Goal: Task Accomplishment & Management: Complete application form

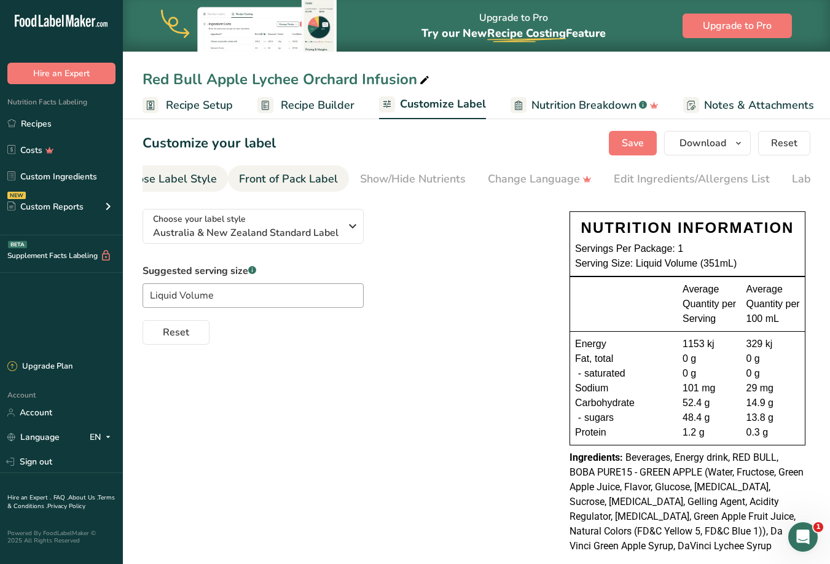
scroll to position [0, 39]
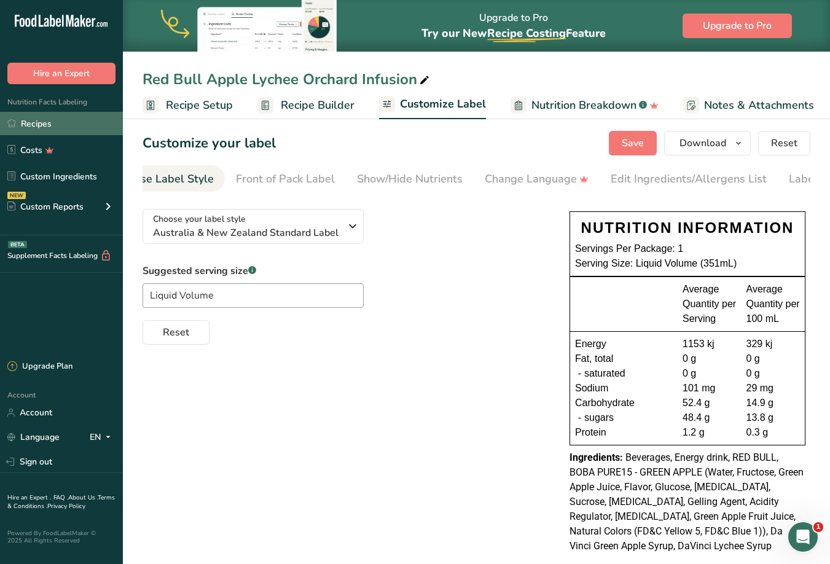
click at [22, 120] on link "Recipes" at bounding box center [61, 123] width 123 height 23
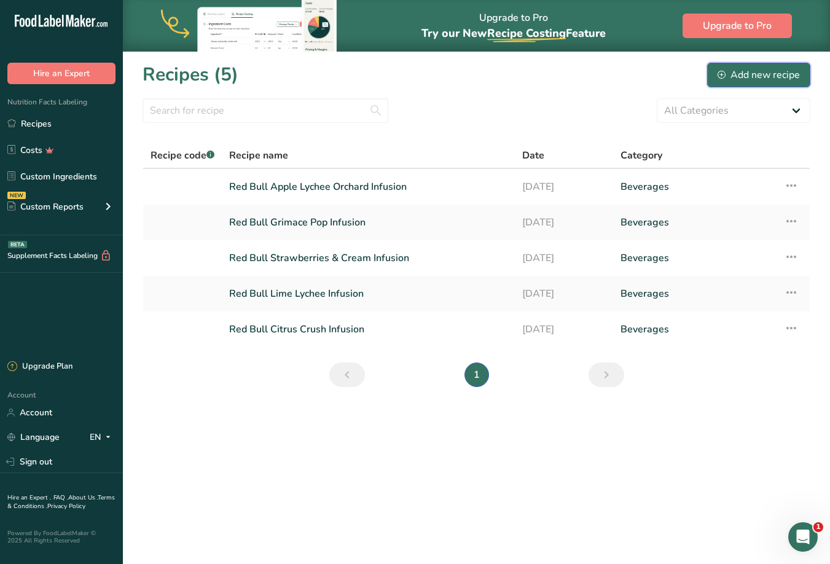
click at [740, 80] on div "Add new recipe" at bounding box center [759, 75] width 82 height 15
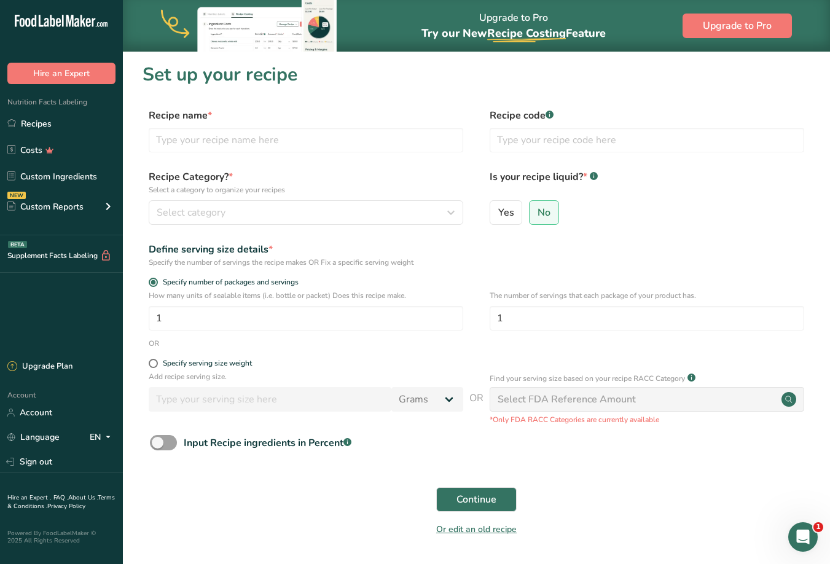
scroll to position [4, 0]
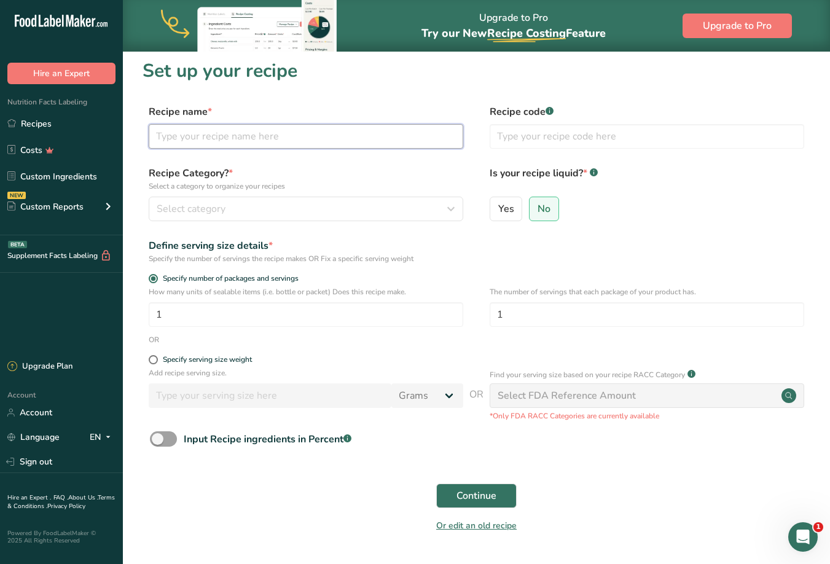
click at [317, 132] on input "text" at bounding box center [306, 136] width 315 height 25
paste input "Red Bull [PERSON_NAME] Freeze Infusion"
type input "Red Bull [PERSON_NAME] Freeze Infusion"
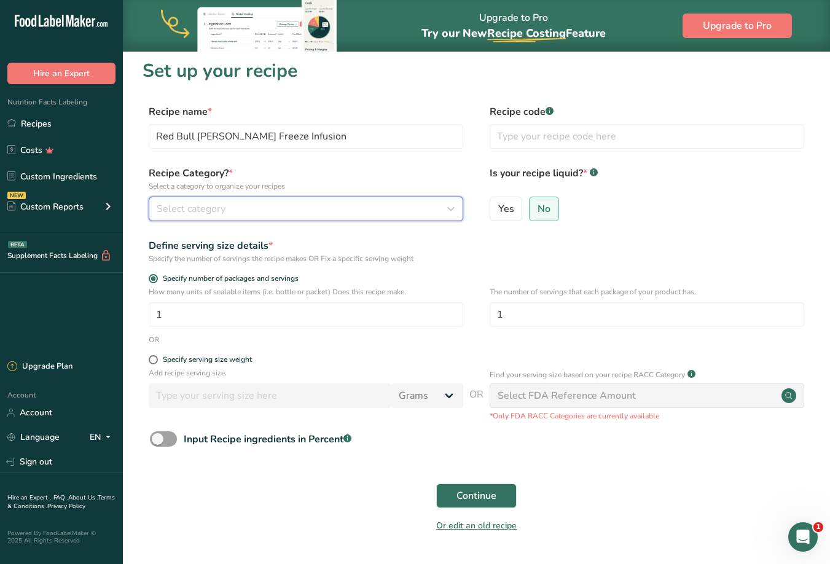
click at [336, 205] on div "Select category" at bounding box center [302, 209] width 291 height 15
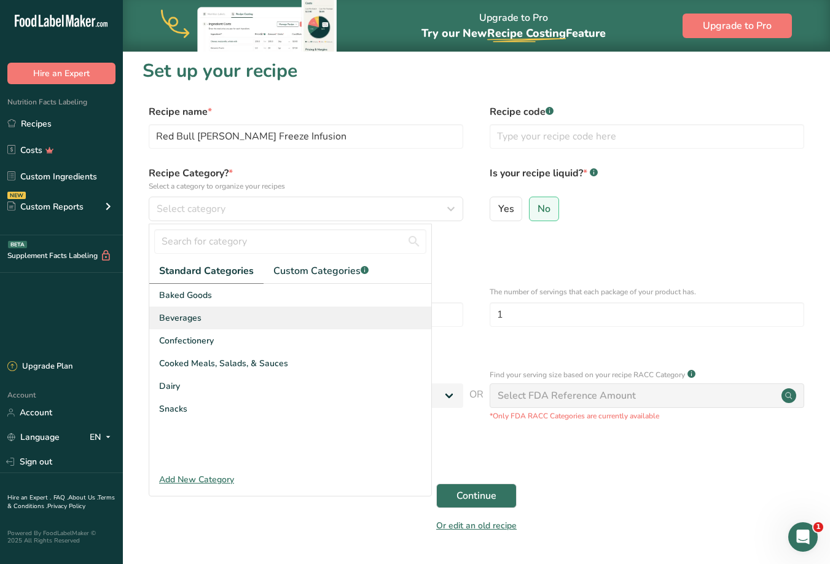
click at [218, 318] on div "Beverages" at bounding box center [290, 318] width 282 height 23
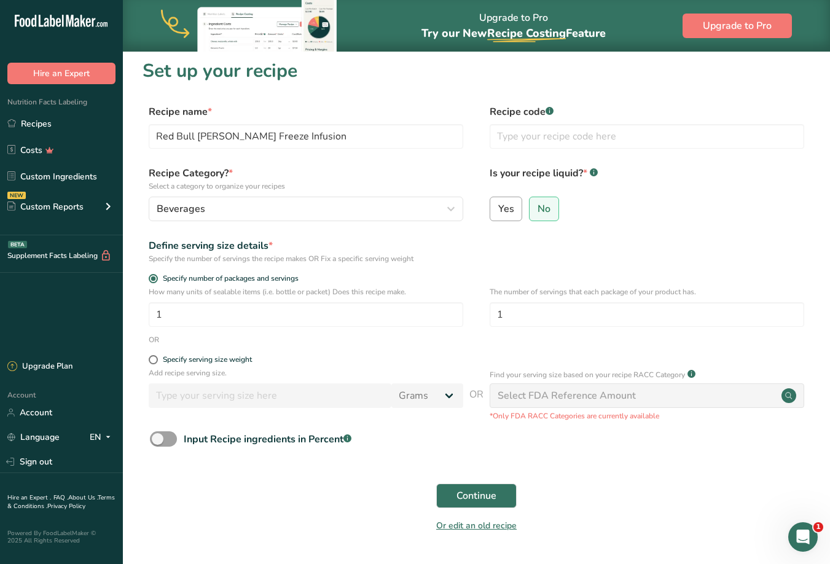
click at [506, 214] on span "Yes" at bounding box center [506, 209] width 16 height 12
click at [498, 213] on input "Yes" at bounding box center [494, 209] width 8 height 8
radio input "true"
radio input "false"
select select "22"
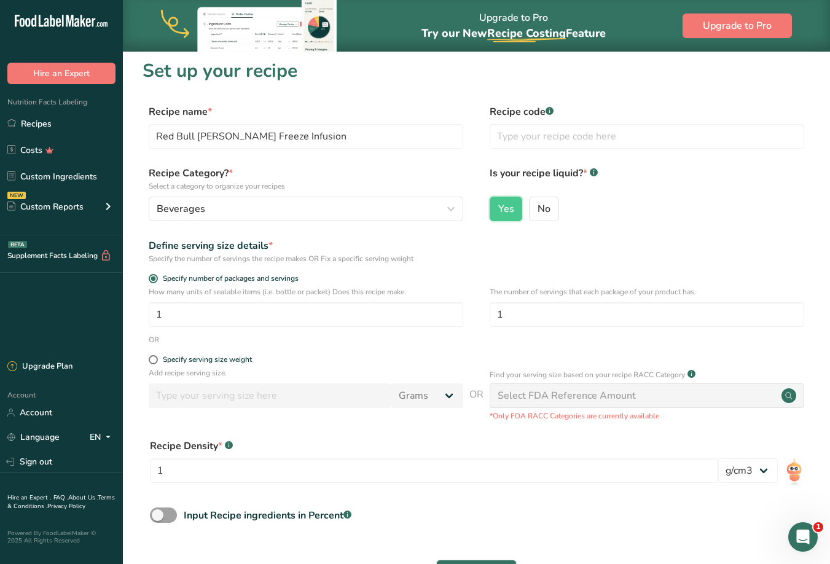
scroll to position [115, 0]
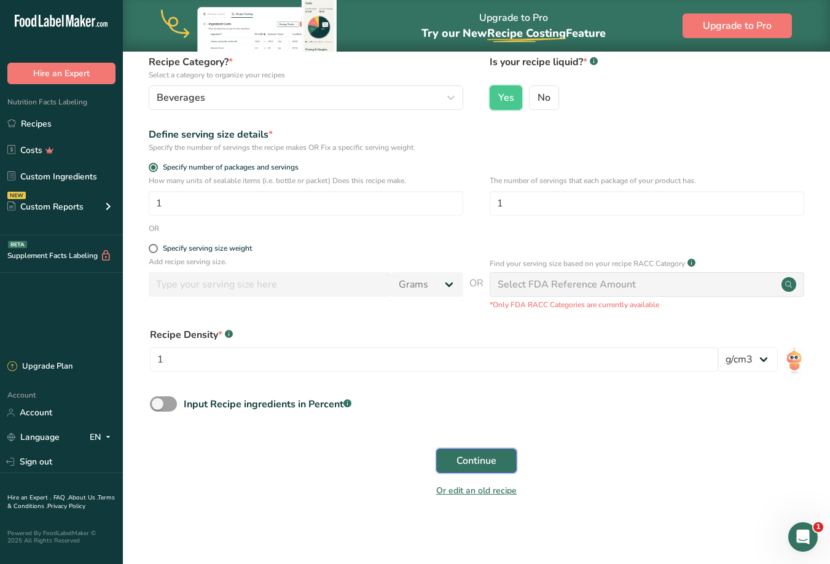
click at [465, 466] on span "Continue" at bounding box center [477, 460] width 40 height 15
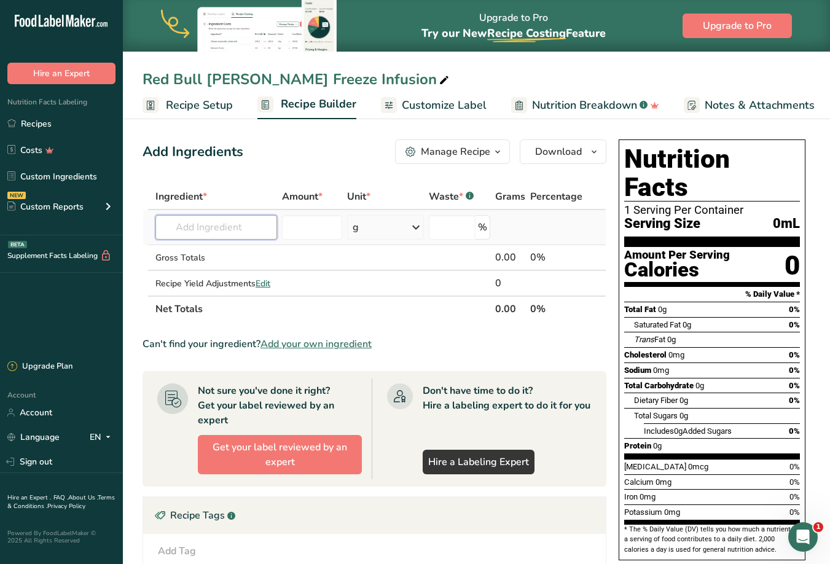
click at [207, 230] on input "text" at bounding box center [216, 227] width 122 height 25
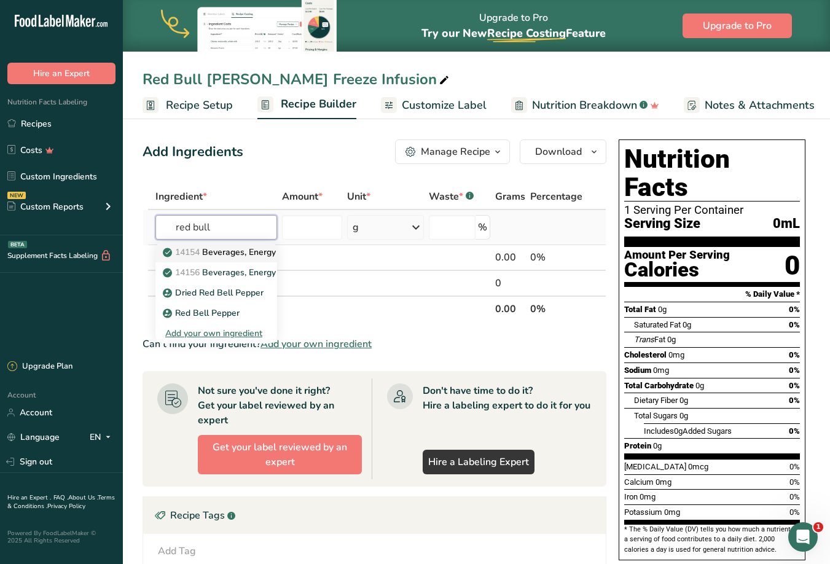
type input "red bull"
click at [240, 258] on p "14154 Beverages, Energy drink, RED BULL" at bounding box center [254, 252] width 178 height 13
type input "Beverages, Energy drink, RED BULL"
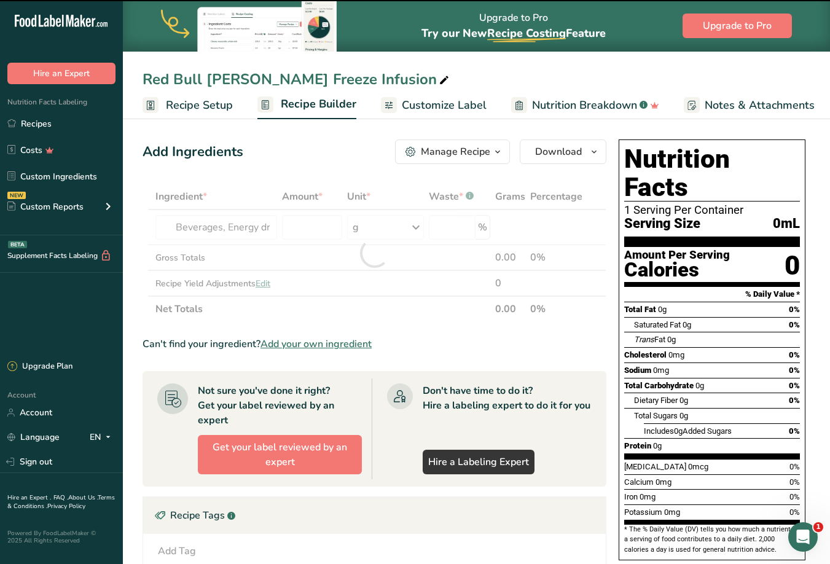
type input "0"
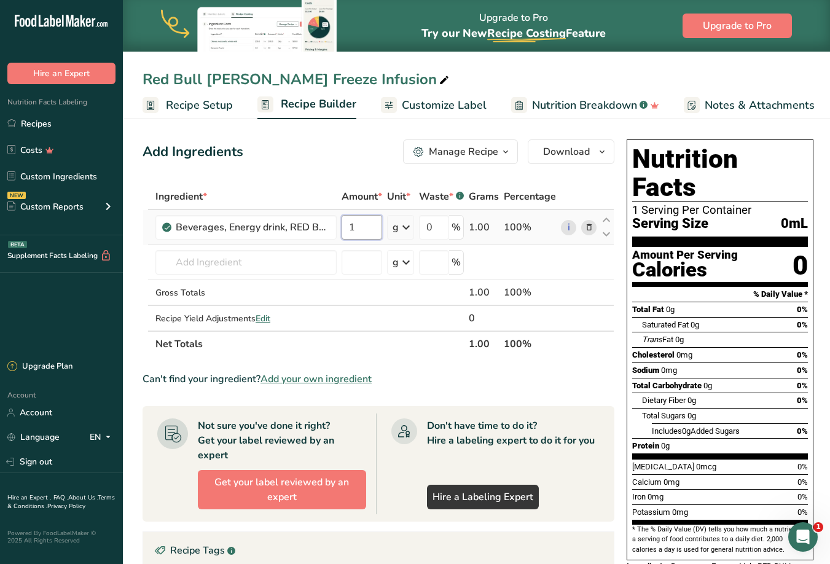
type input "1"
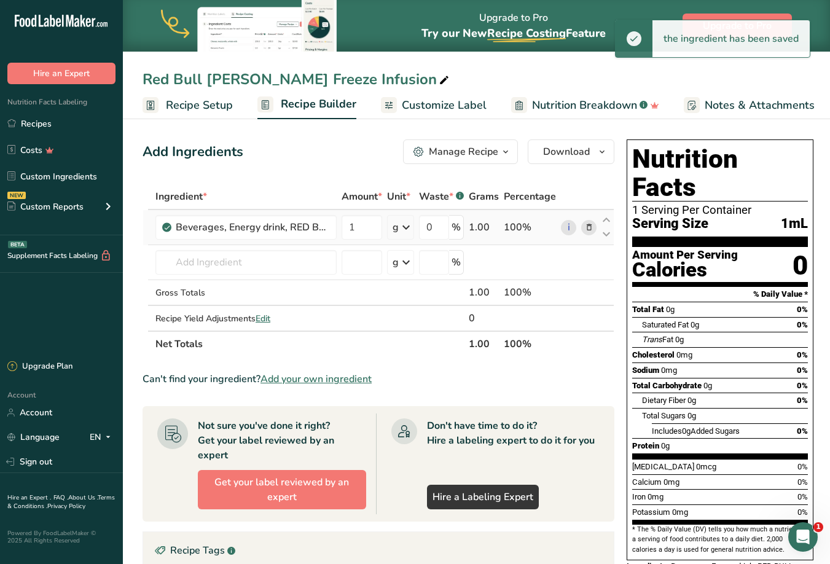
click at [406, 227] on icon at bounding box center [406, 227] width 15 height 22
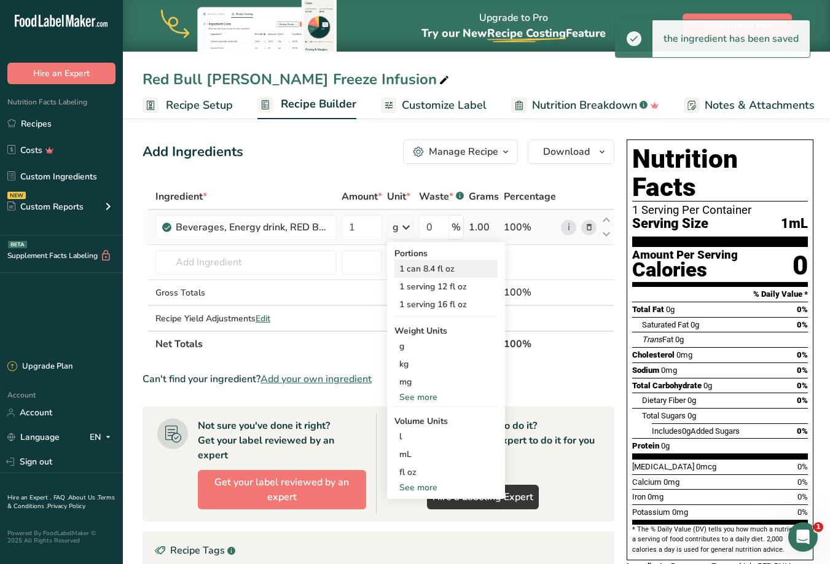
click at [419, 266] on div "1 can 8.4 fl oz" at bounding box center [446, 269] width 103 height 18
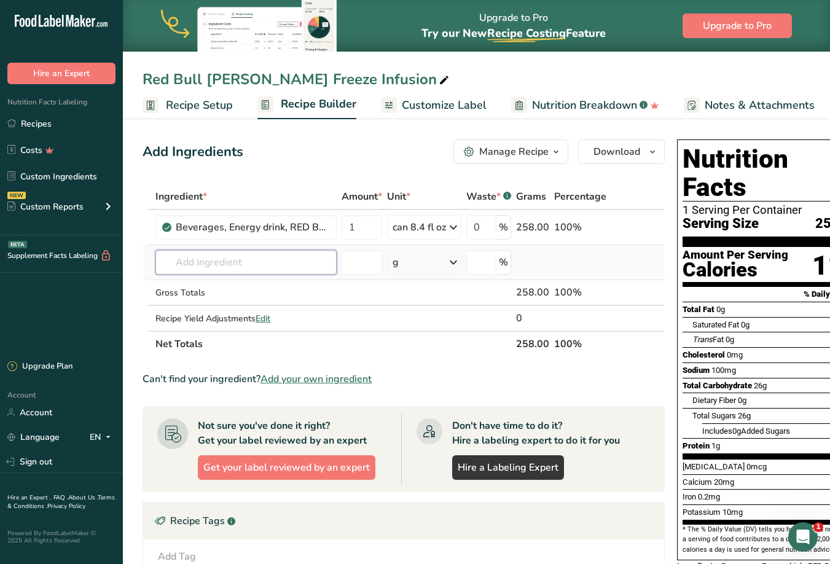
click at [221, 262] on input "text" at bounding box center [245, 262] width 181 height 25
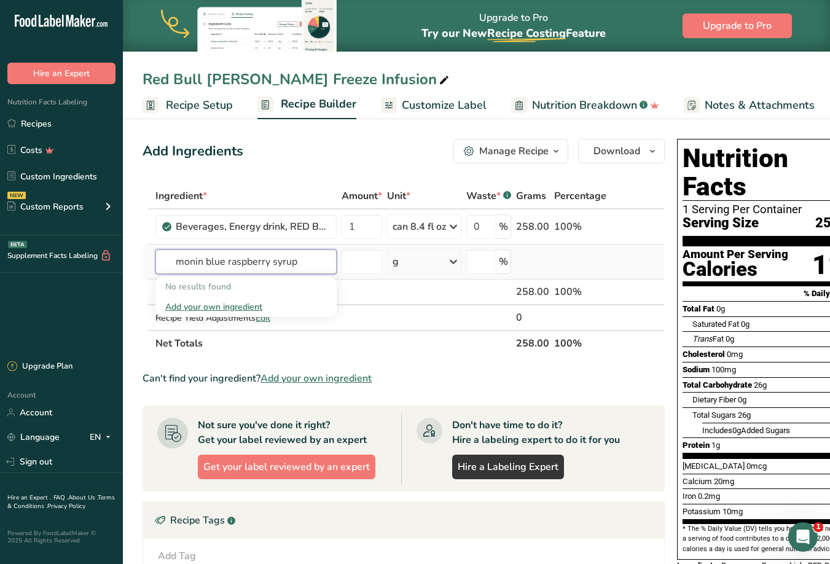
type input "monin blue raspberry syrup"
click at [226, 307] on div "Add your own ingredient" at bounding box center [246, 306] width 162 height 13
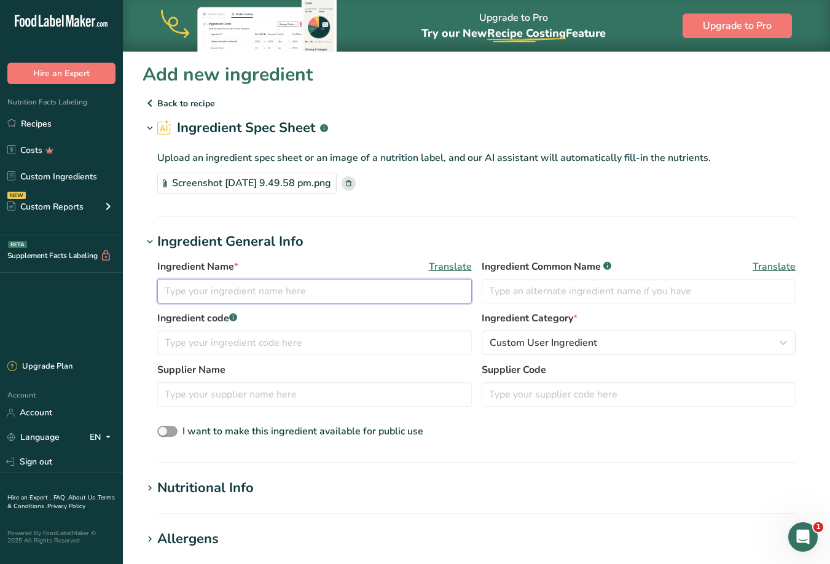
click at [198, 294] on input "text" at bounding box center [314, 291] width 315 height 25
paste input "monin blue raspberry Syrup"
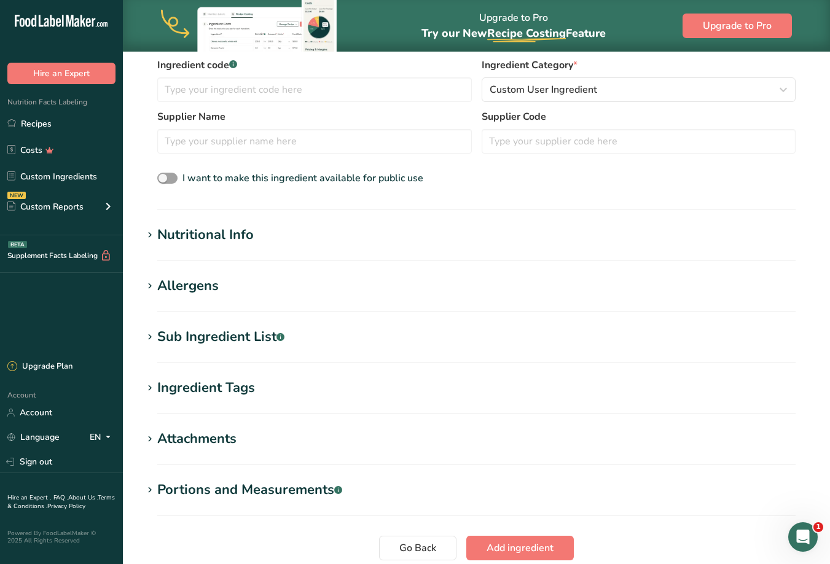
scroll to position [354, 0]
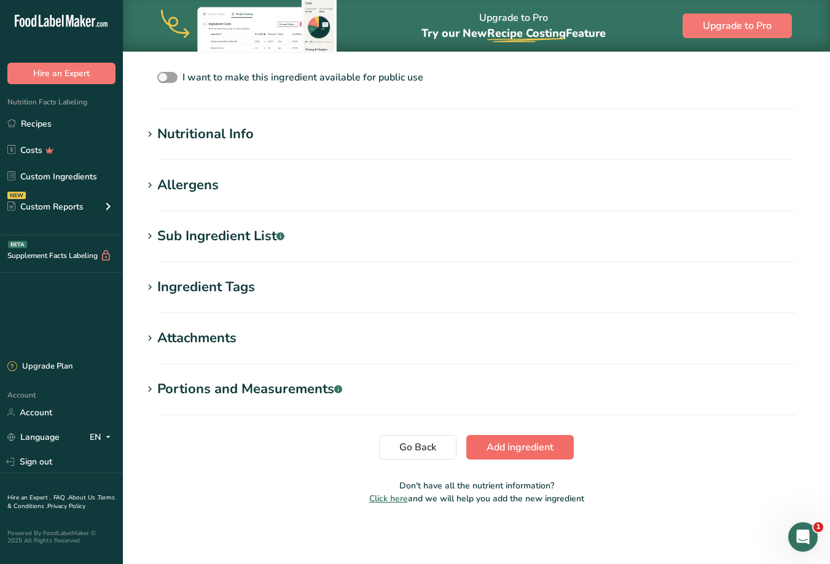
type input "monin blue raspberry Syrup"
click at [490, 443] on span "Add ingredient" at bounding box center [520, 447] width 67 height 15
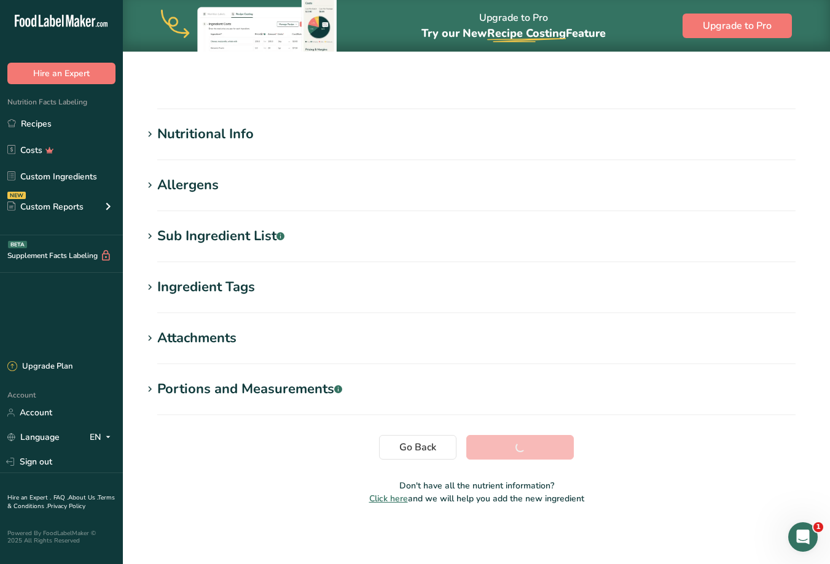
scroll to position [96, 0]
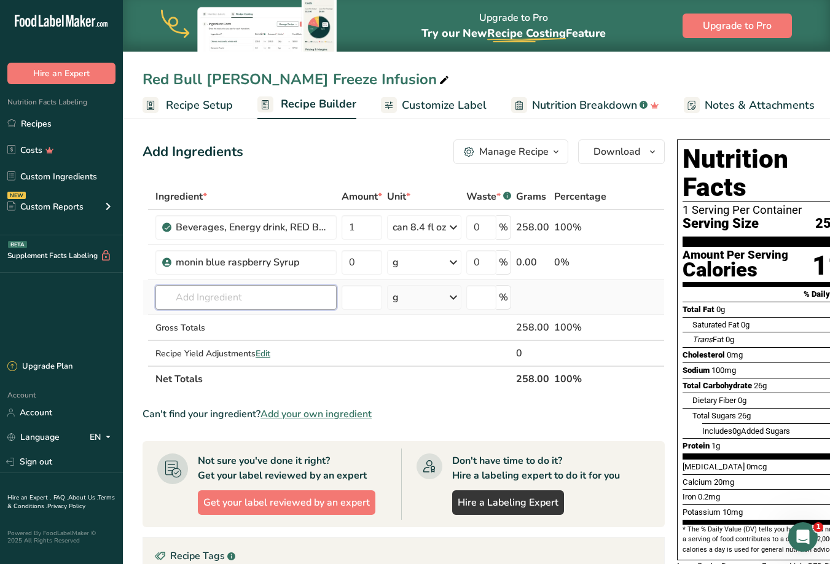
click at [197, 308] on input "text" at bounding box center [245, 297] width 181 height 25
type input "Da Vinci Vanilla Syrup"
click at [224, 342] on div "Add your own ingredient" at bounding box center [246, 342] width 162 height 13
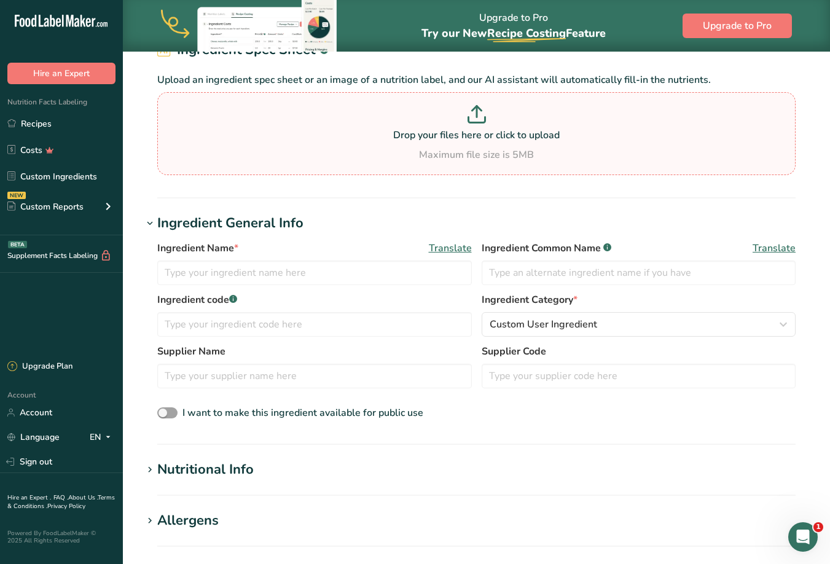
scroll to position [70, 0]
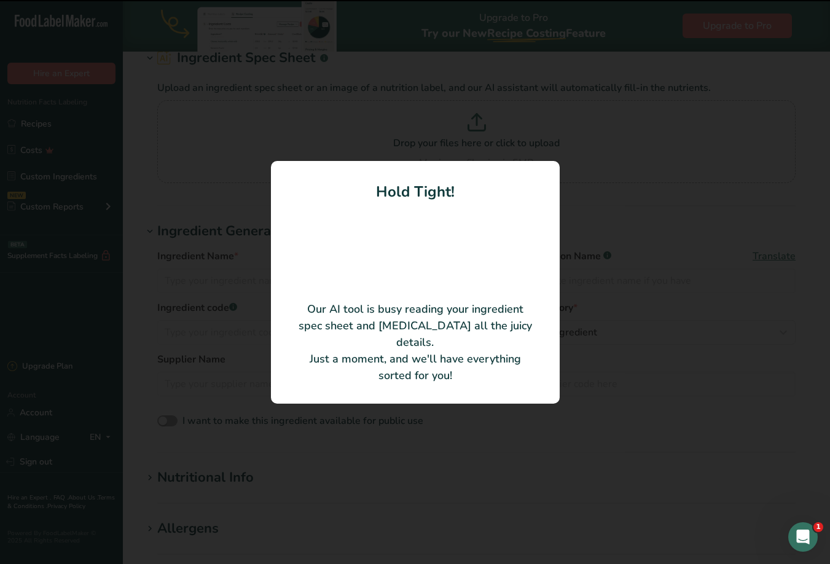
type input "Classic Vanilla Syrup"
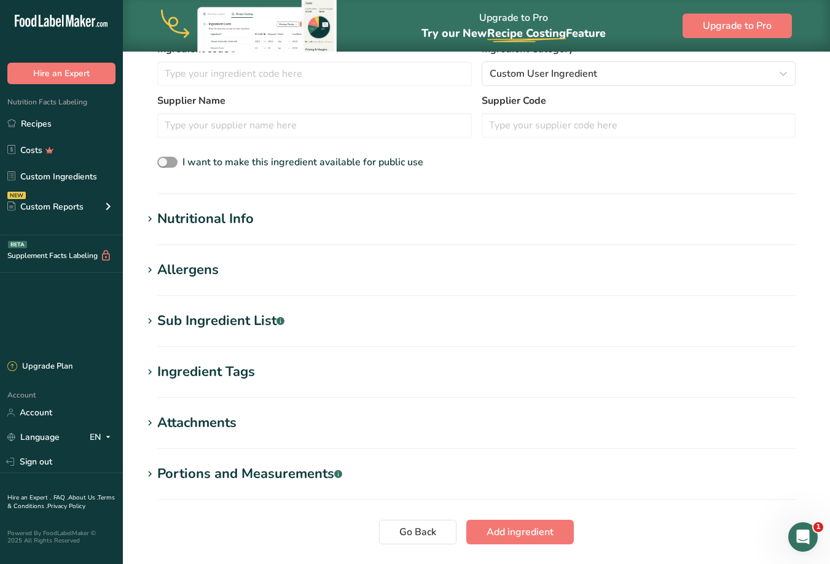
scroll to position [270, 0]
click at [509, 533] on span "Add ingredient" at bounding box center [520, 531] width 67 height 15
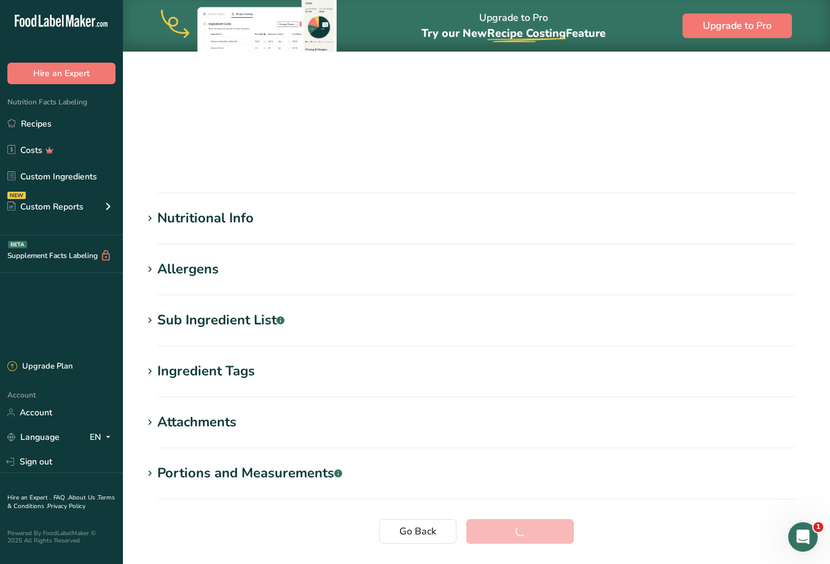
scroll to position [96, 0]
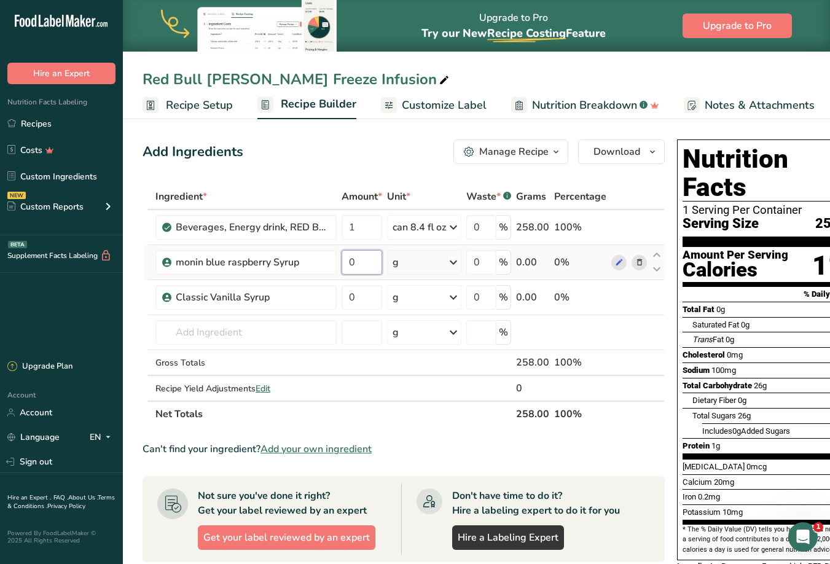
drag, startPoint x: 358, startPoint y: 264, endPoint x: 344, endPoint y: 264, distance: 14.7
click at [344, 264] on input "0" at bounding box center [362, 262] width 41 height 25
type input "15"
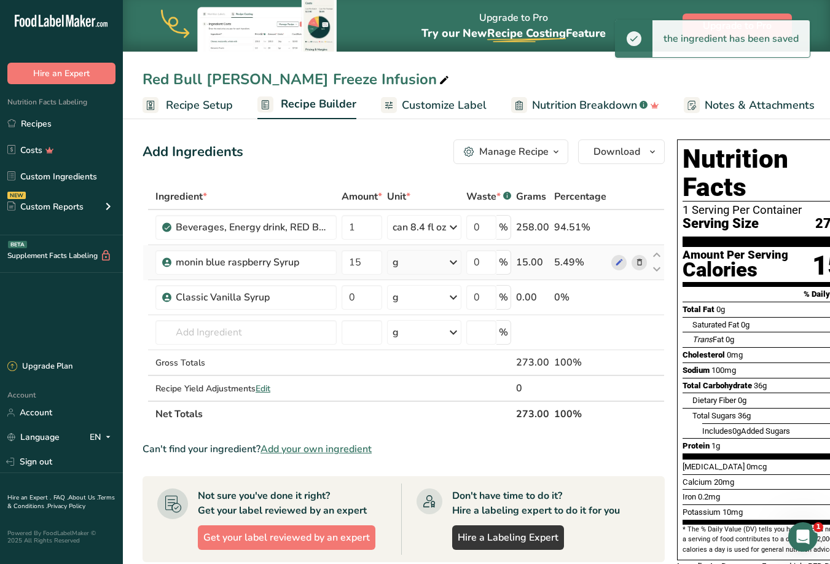
click at [400, 264] on div "g" at bounding box center [424, 262] width 74 height 25
click at [413, 417] on div "mL" at bounding box center [445, 416] width 93 height 13
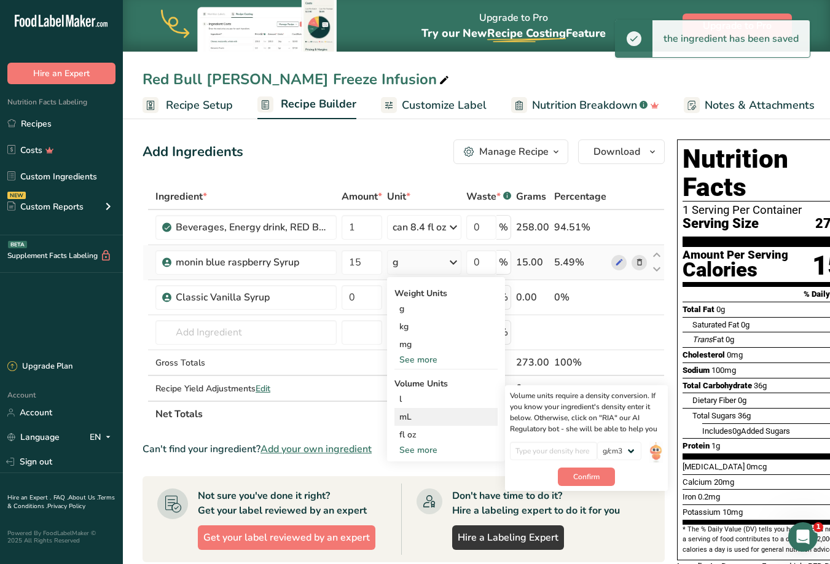
click at [413, 417] on div "mL" at bounding box center [445, 416] width 93 height 13
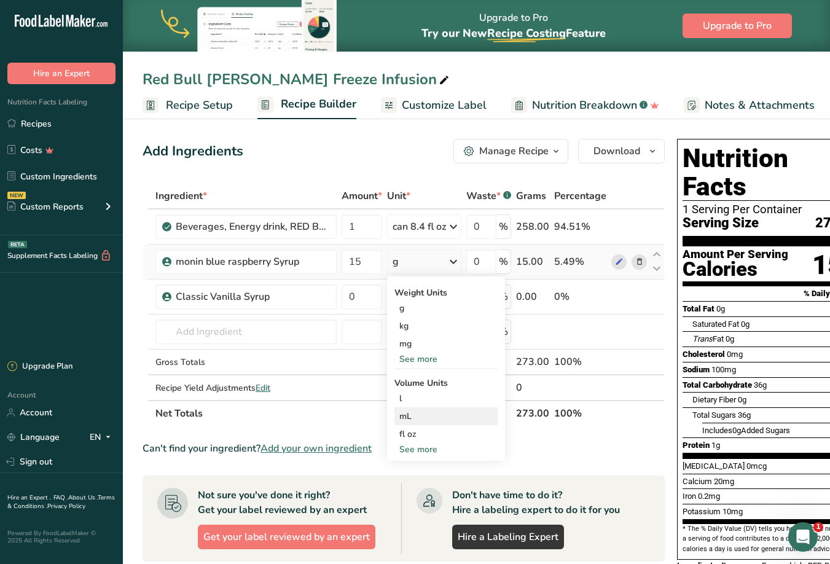
click at [410, 416] on div "mL" at bounding box center [445, 416] width 93 height 13
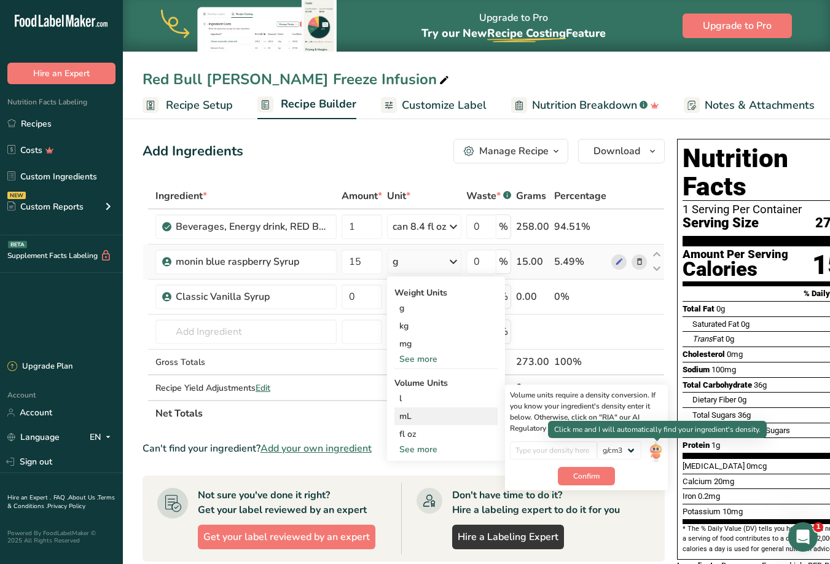
click at [654, 459] on img at bounding box center [656, 452] width 14 height 22
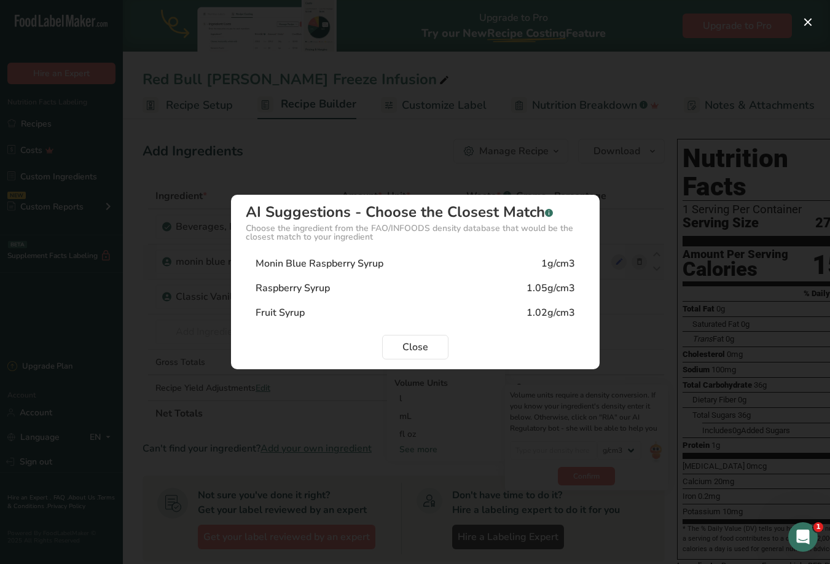
click at [331, 266] on div "Monin Blue Raspberry Syrup" at bounding box center [320, 263] width 128 height 15
type input "1"
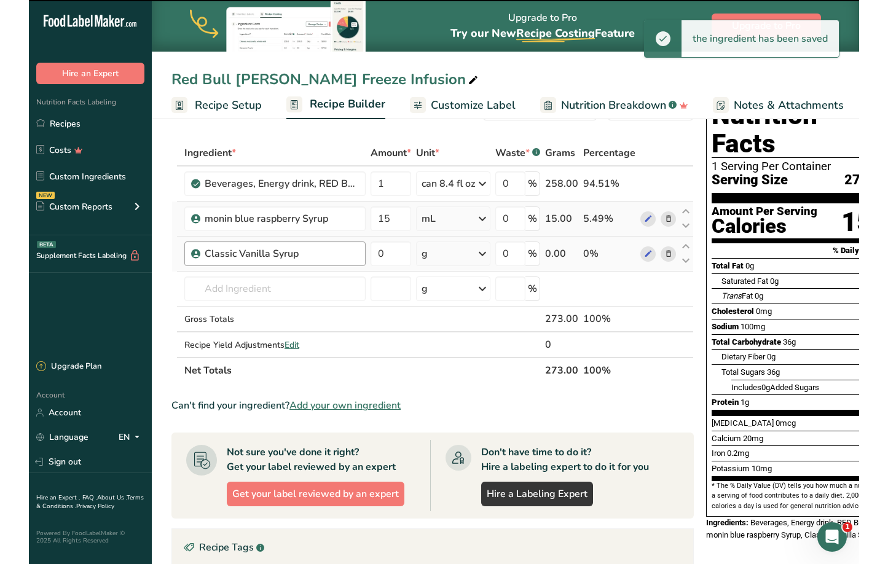
scroll to position [45, 0]
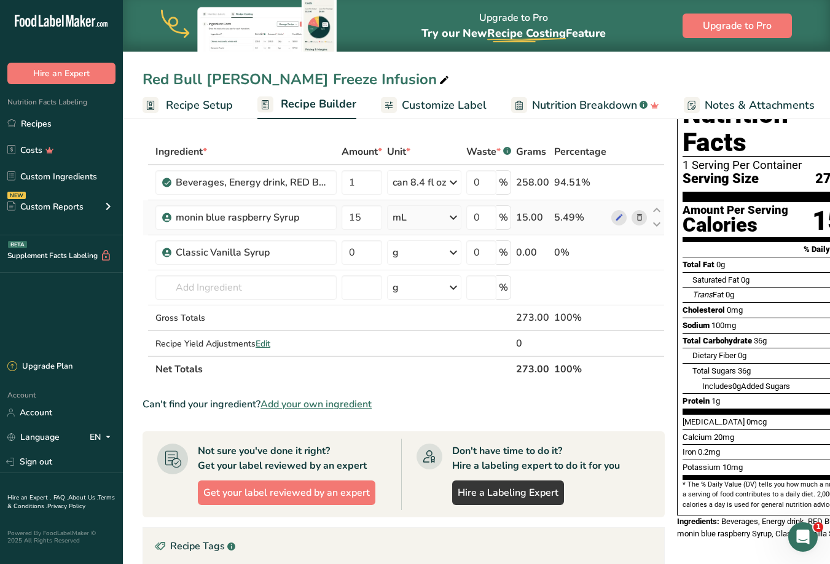
click at [829, 12] on div "Upgrade to Pro Try our New Recipe Costing .a-29{fill:none;stroke-linecap:round;…" at bounding box center [476, 26] width 707 height 52
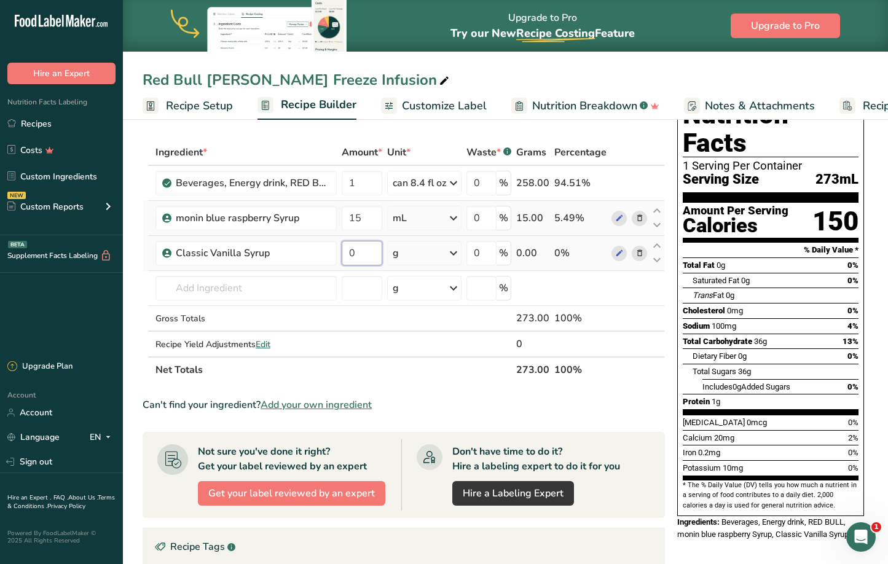
drag, startPoint x: 355, startPoint y: 254, endPoint x: 342, endPoint y: 254, distance: 12.9
click at [342, 254] on input "0" at bounding box center [362, 253] width 41 height 25
type input "15"
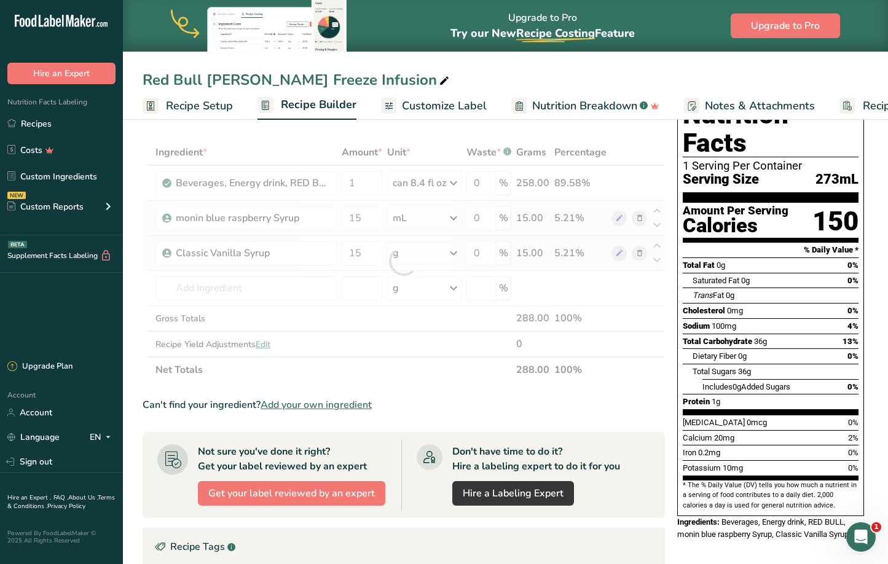
click at [455, 254] on div "Ingredient * Amount * Unit * Waste * .a-a{fill:#347362;}.b-a{fill:#fff;} Grams …" at bounding box center [404, 260] width 522 height 243
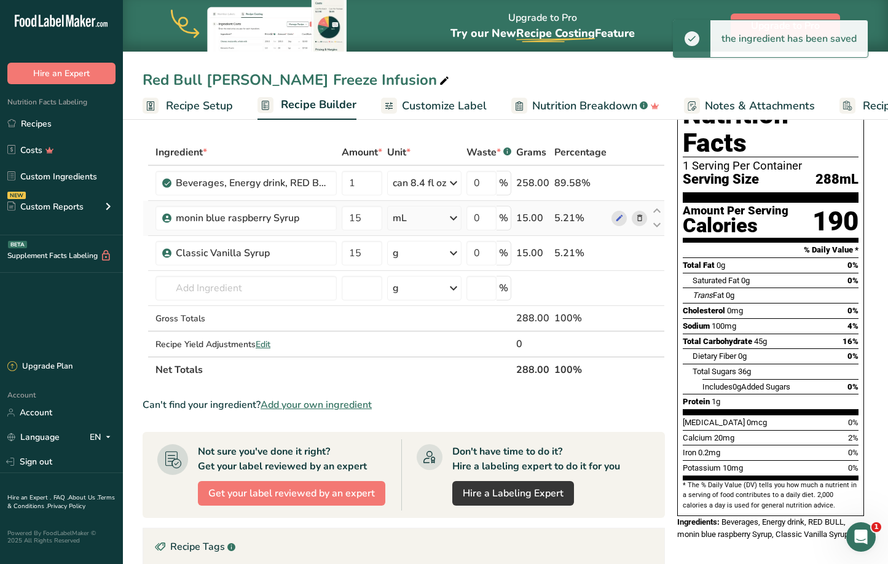
click at [457, 251] on icon at bounding box center [453, 253] width 15 height 22
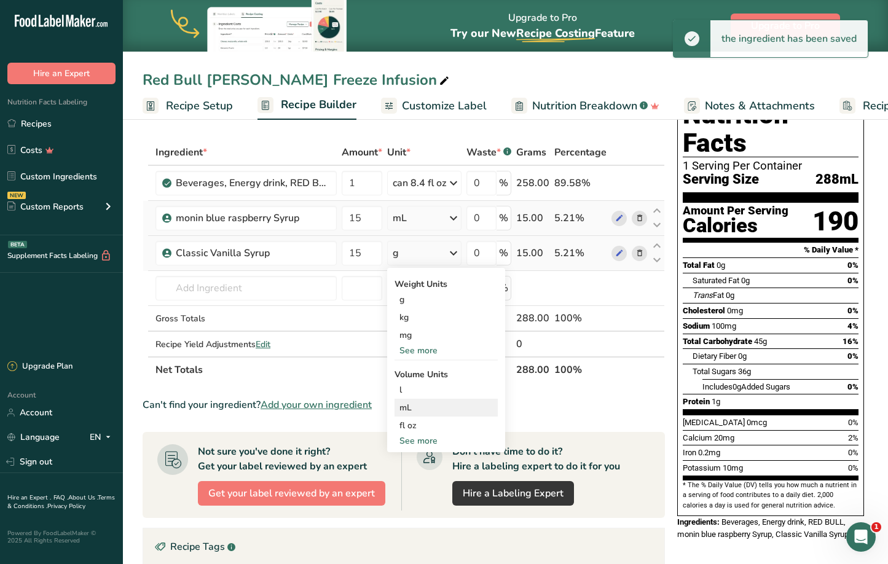
click at [408, 405] on div "mL" at bounding box center [445, 407] width 93 height 13
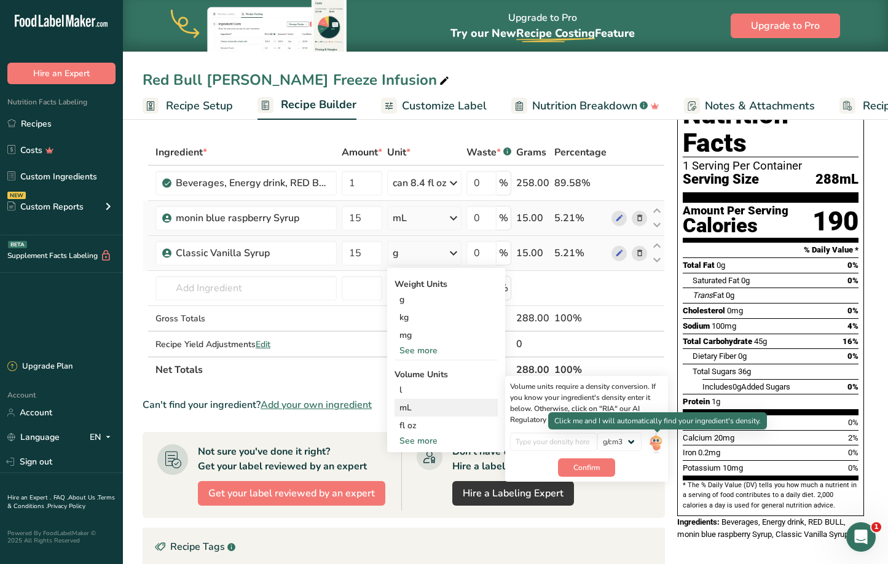
click at [660, 441] on img at bounding box center [656, 444] width 14 height 22
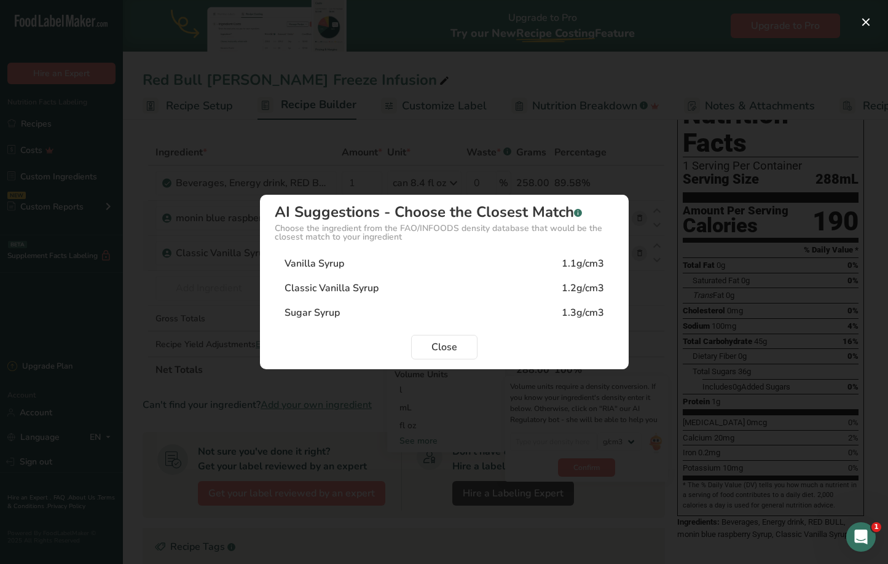
click at [337, 266] on div "Vanilla Syrup" at bounding box center [315, 263] width 60 height 15
type input "1.1"
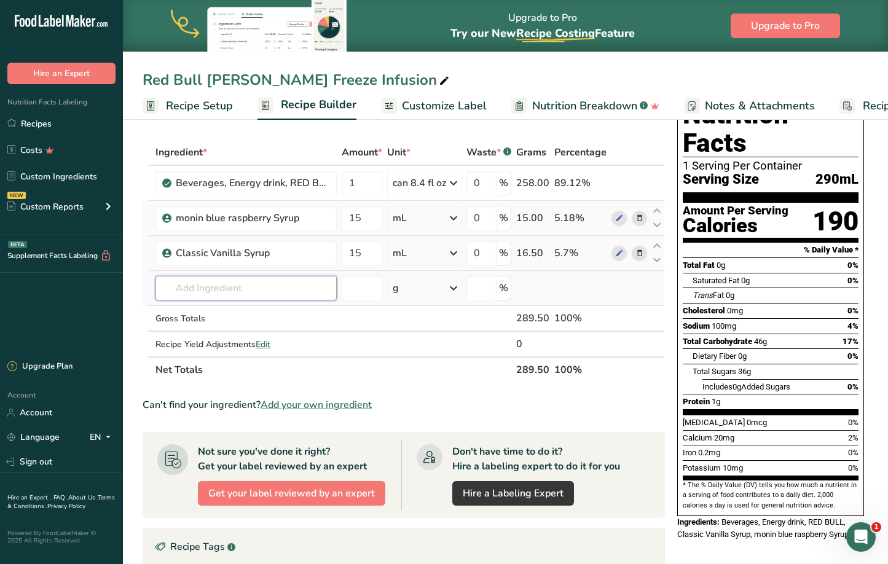
click at [245, 289] on input "text" at bounding box center [245, 288] width 181 height 25
type input "Freeze dried Dragon Fruit"
click at [189, 329] on div "Add your own ingredient" at bounding box center [246, 333] width 162 height 13
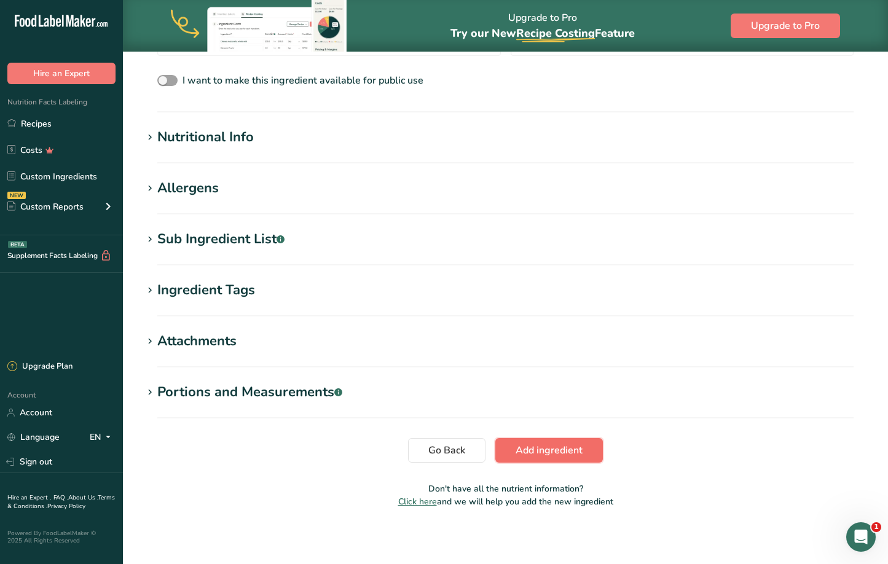
click at [542, 455] on span "Add ingredient" at bounding box center [549, 450] width 67 height 15
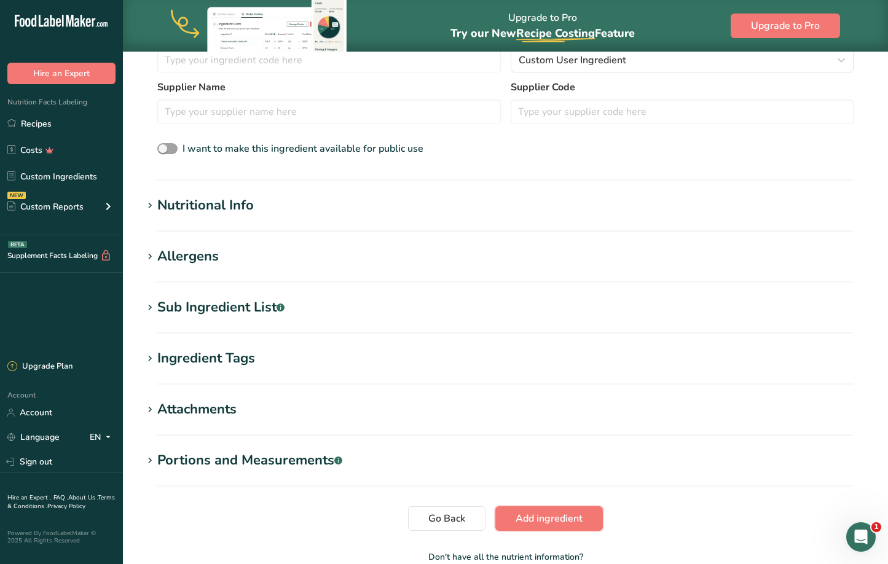
scroll to position [232, 0]
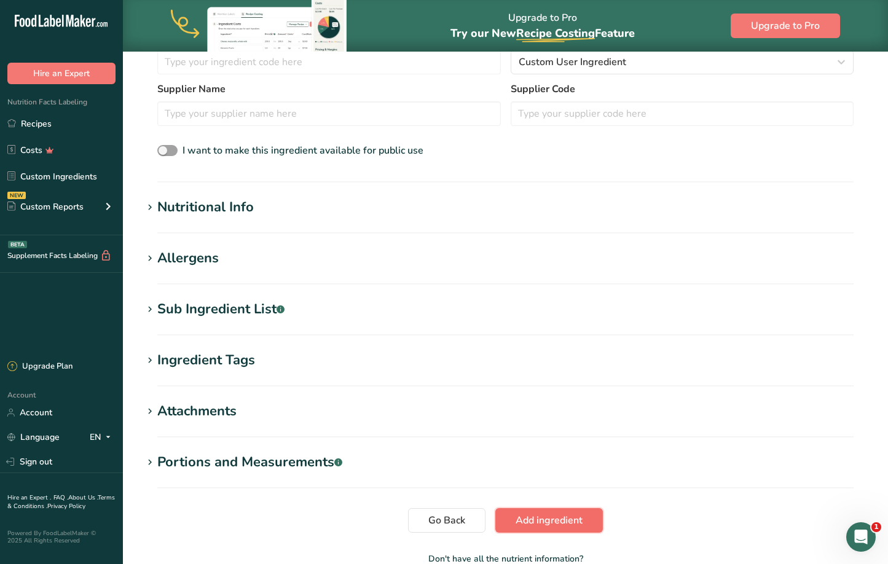
click at [516, 511] on button "Add ingredient" at bounding box center [549, 520] width 108 height 25
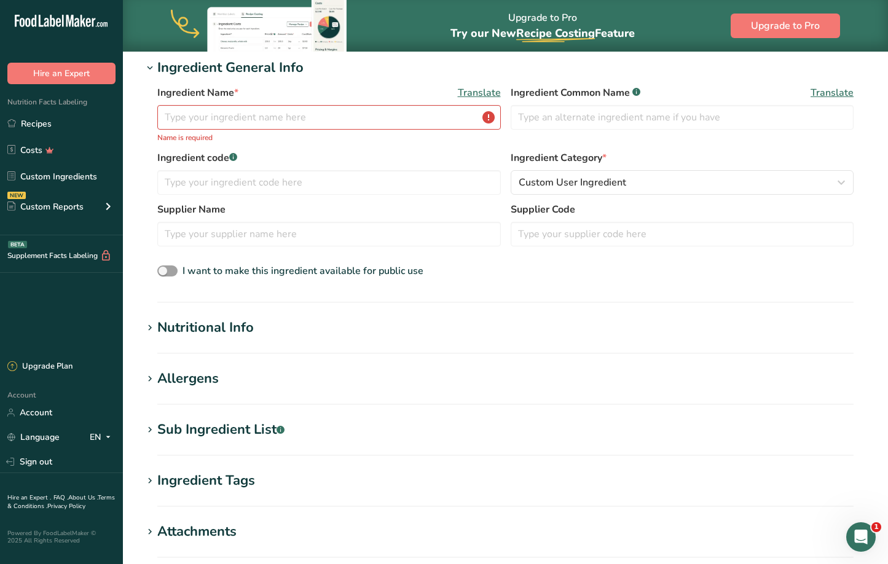
scroll to position [0, 0]
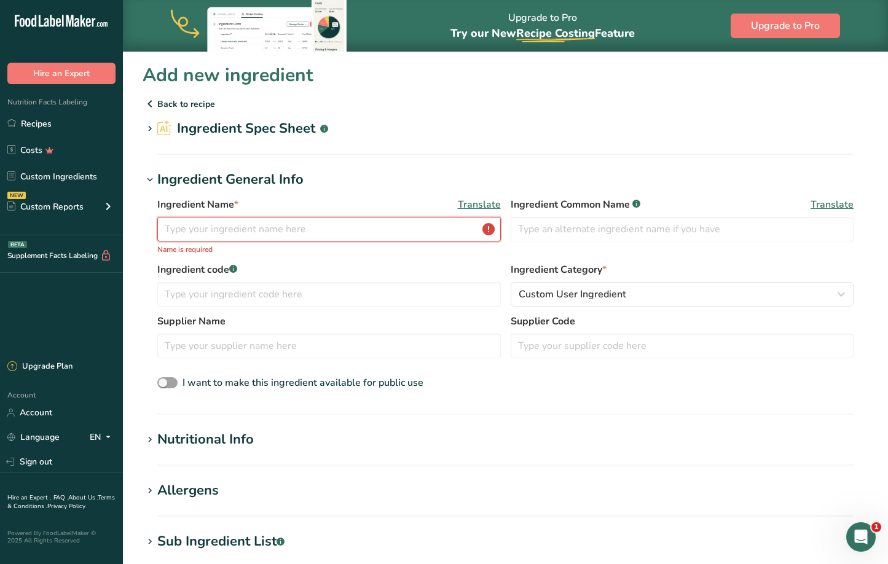
click at [224, 227] on input "text" at bounding box center [329, 229] width 344 height 25
paste input "freeze dried dragon fruit"
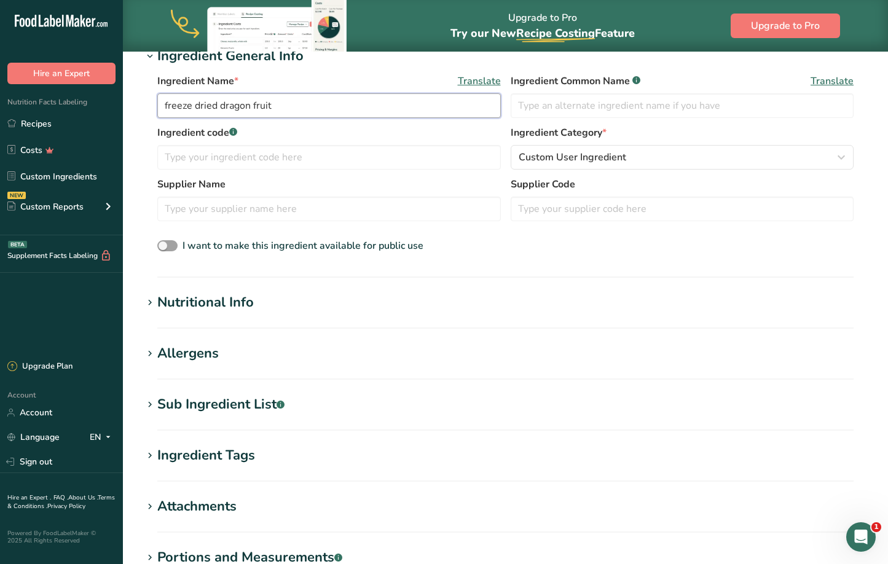
scroll to position [292, 0]
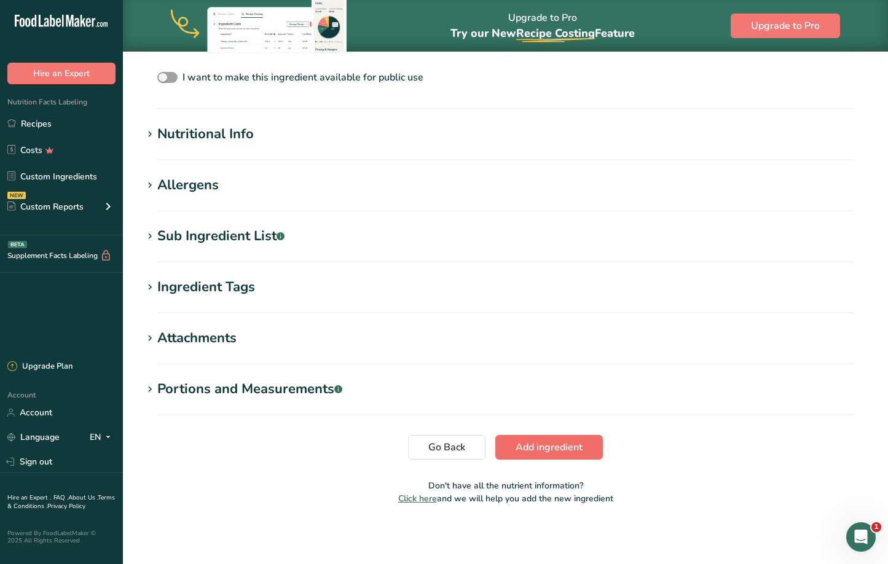
type input "freeze dried dragon fruit"
click at [548, 439] on button "Add ingredient" at bounding box center [549, 447] width 108 height 25
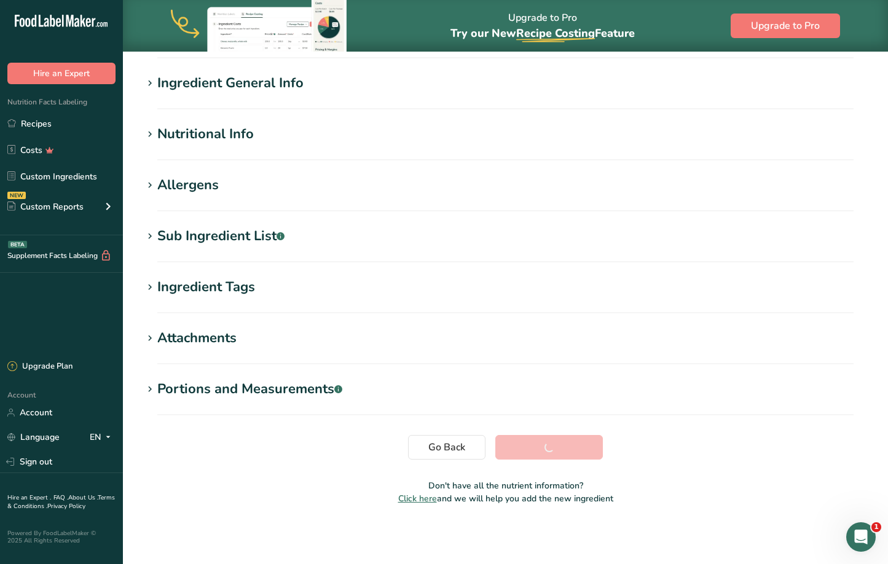
scroll to position [96, 0]
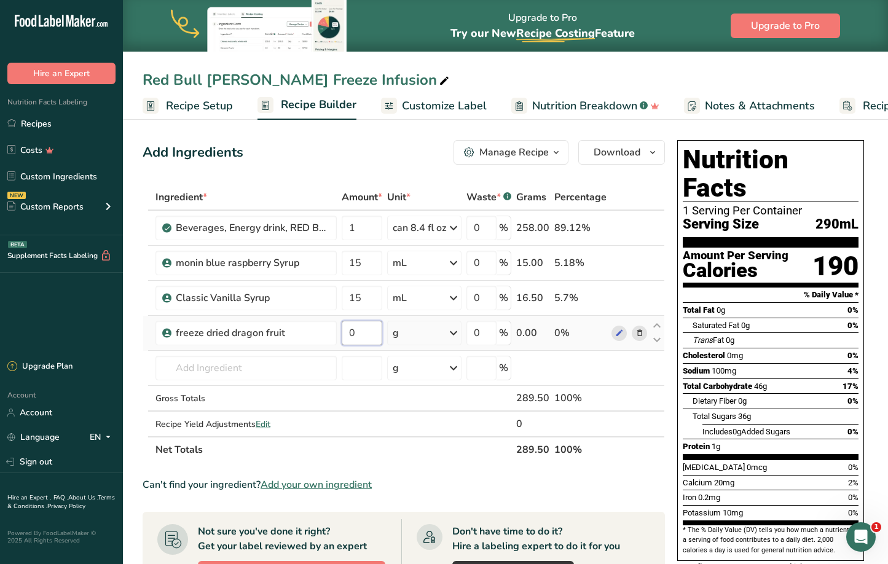
click at [347, 331] on input "0" at bounding box center [362, 333] width 41 height 25
type input "60"
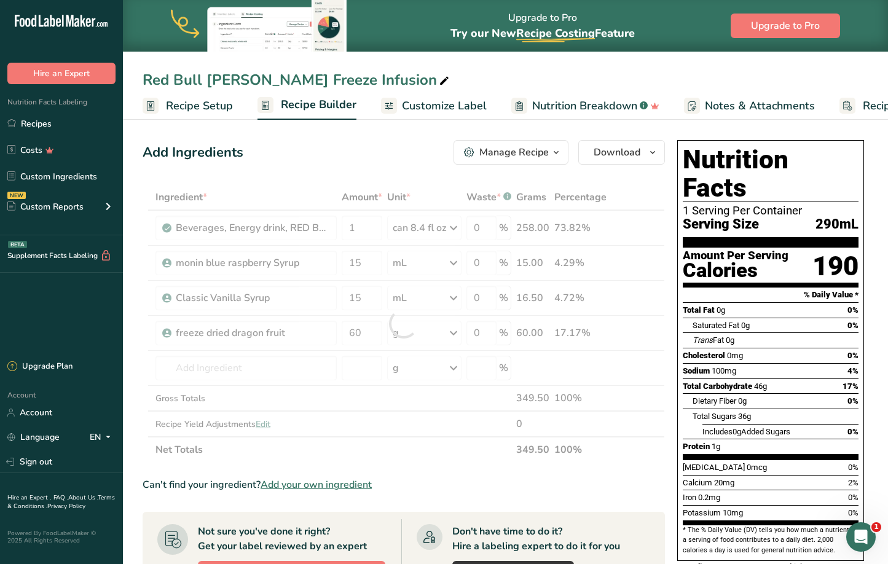
click at [431, 111] on span "Customize Label" at bounding box center [444, 106] width 85 height 17
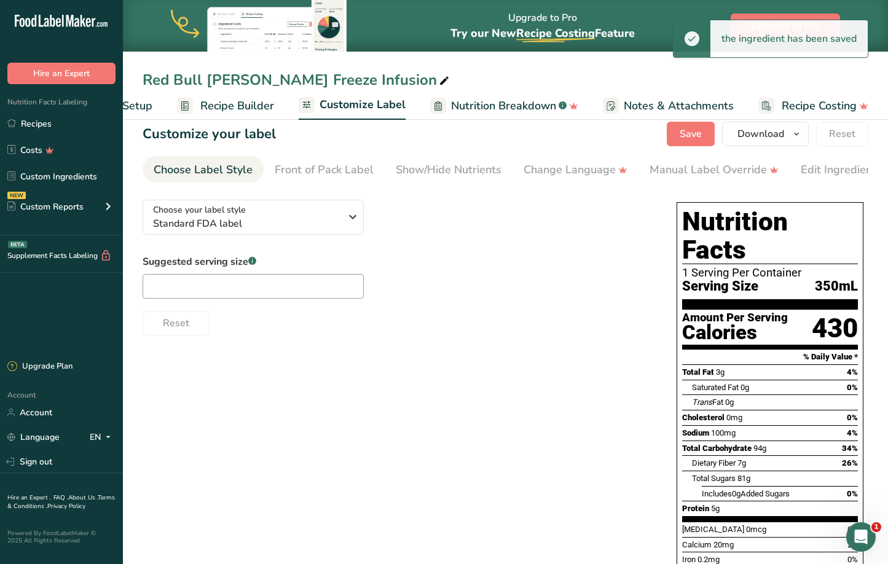
scroll to position [14, 0]
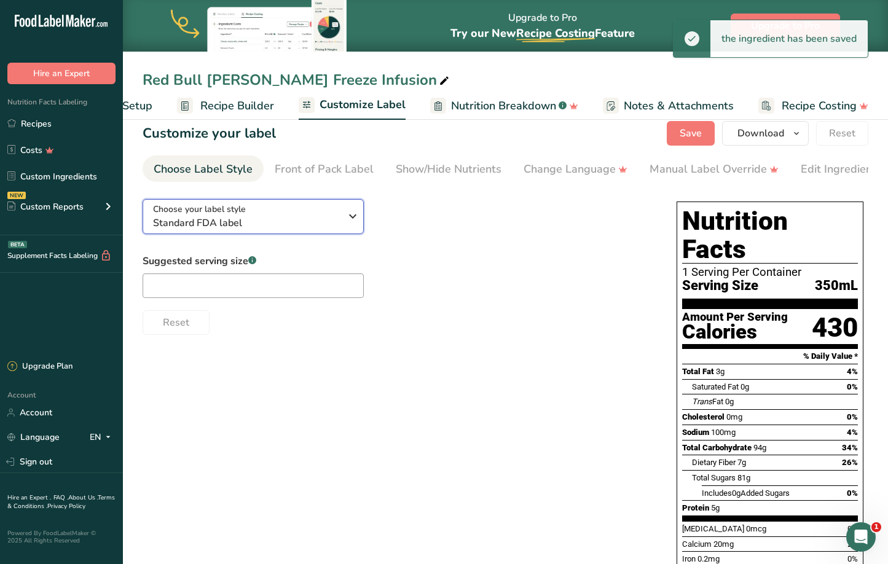
click at [274, 229] on span "Standard FDA label" at bounding box center [246, 223] width 187 height 15
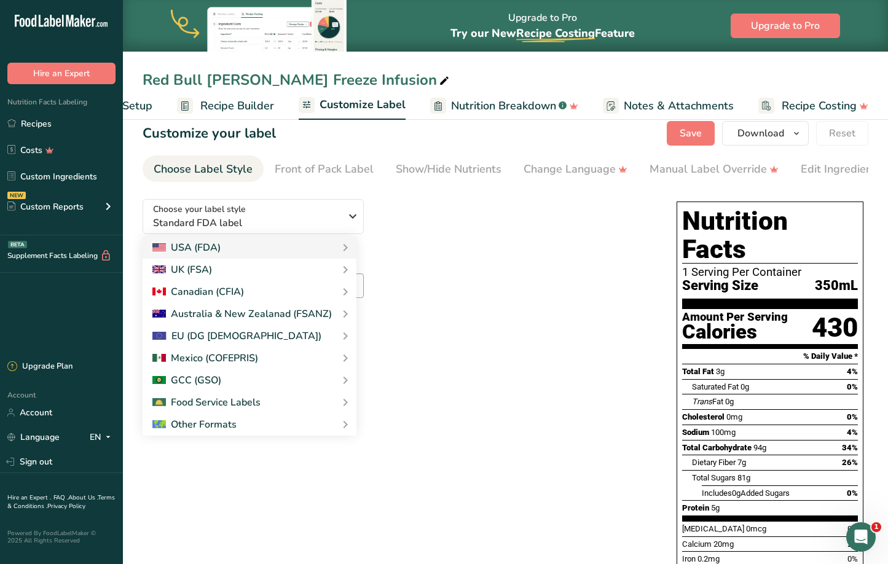
click at [0, 0] on link "Australia & New Zealand Standard Label" at bounding box center [0, 0] width 0 height 0
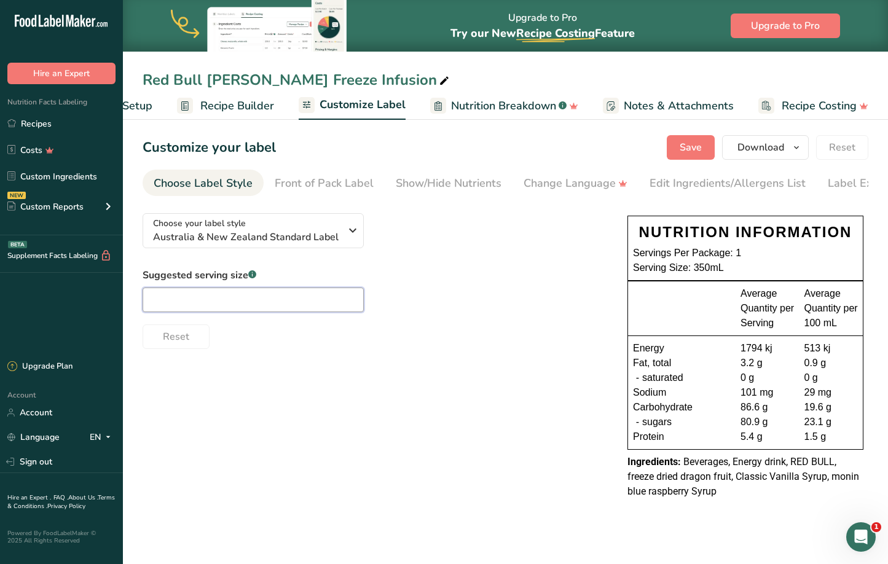
click at [300, 305] on input "text" at bounding box center [253, 300] width 221 height 25
type input "Liquid Volume"
click at [510, 304] on div "Suggested serving size .a-a{fill:#347362;}.b-a{fill:#fff;} Liquid Volume Reset" at bounding box center [373, 308] width 460 height 81
click at [689, 154] on span "Save" at bounding box center [691, 147] width 22 height 15
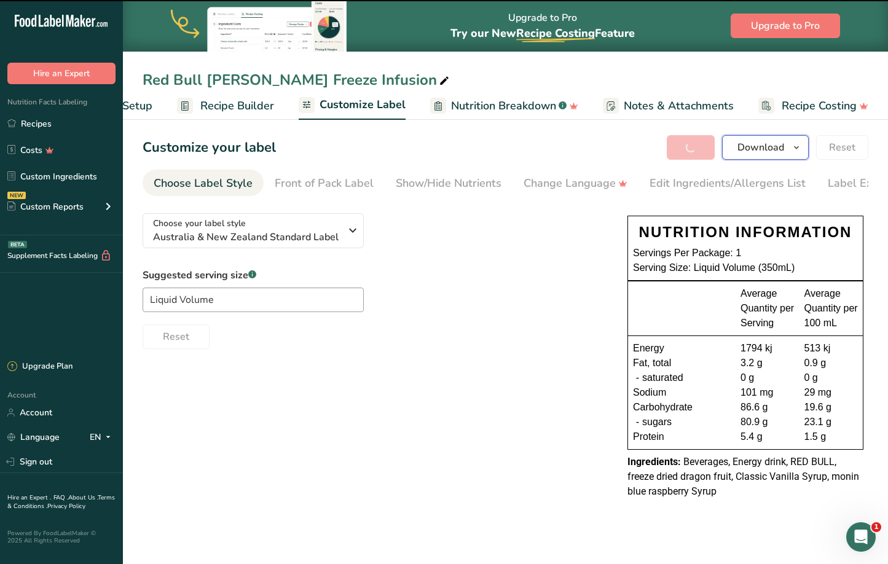
click at [731, 149] on button "Download" at bounding box center [765, 147] width 87 height 25
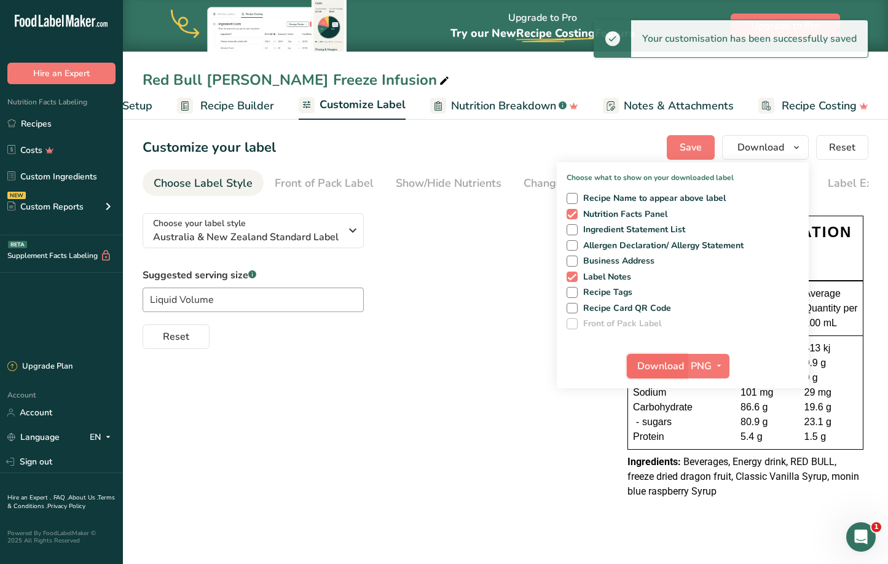
click at [663, 371] on span "Download" at bounding box center [660, 366] width 47 height 15
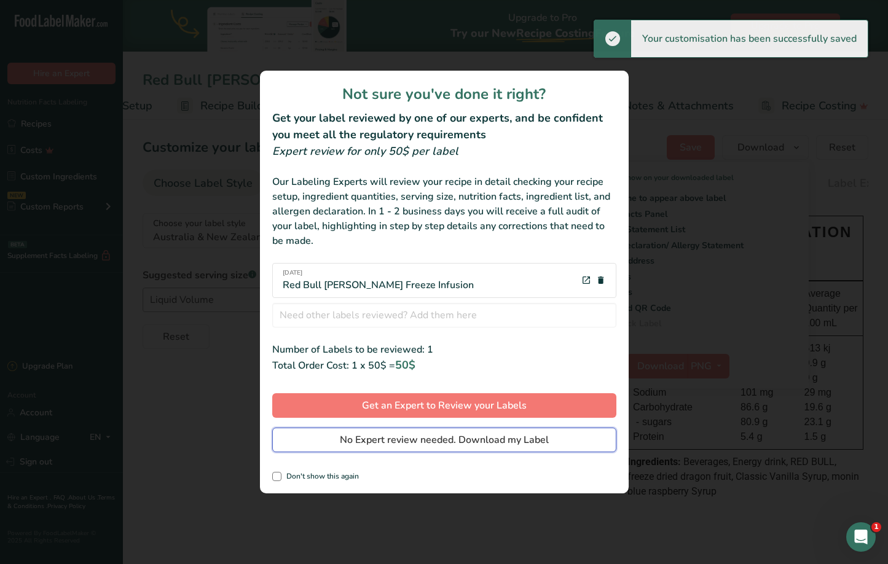
click at [561, 438] on button "No Expert review needed. Download my Label" at bounding box center [444, 440] width 344 height 25
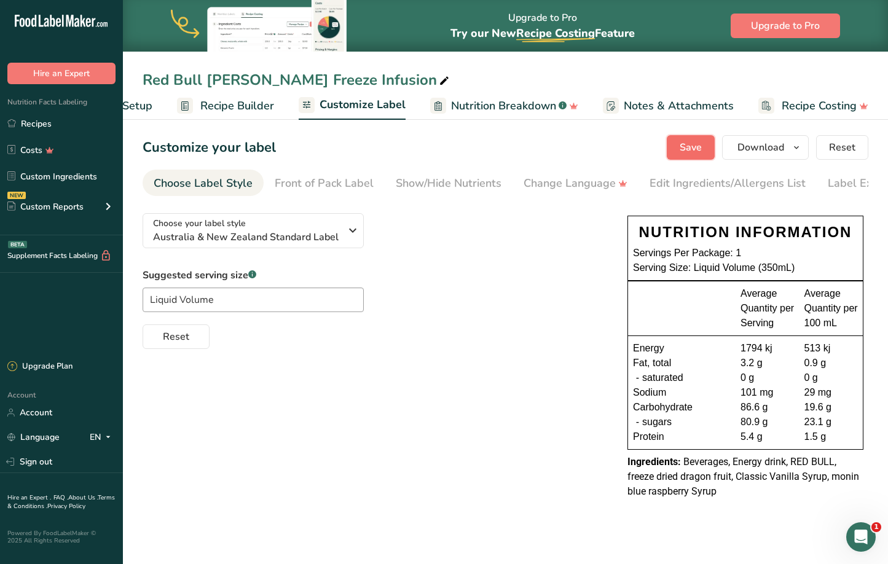
click at [686, 144] on span "Save" at bounding box center [691, 147] width 22 height 15
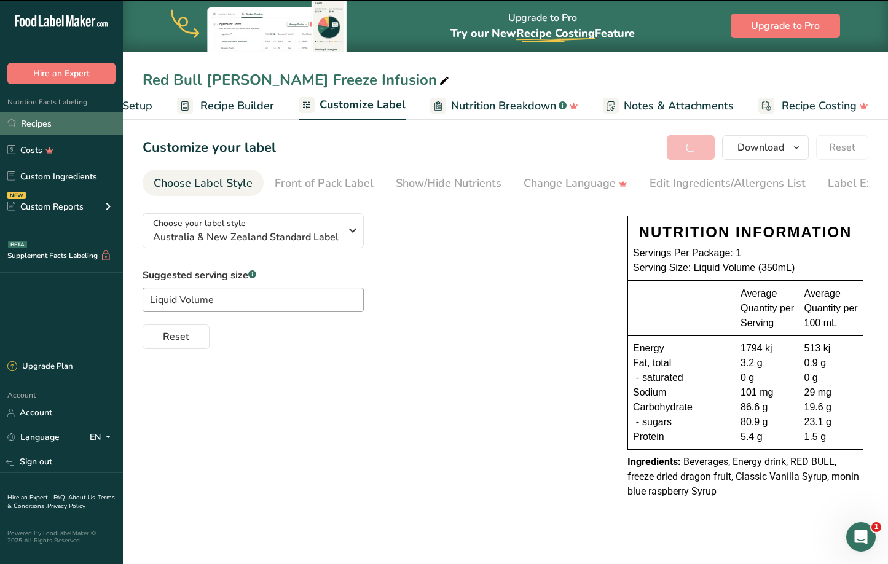
click at [26, 119] on link "Recipes" at bounding box center [61, 123] width 123 height 23
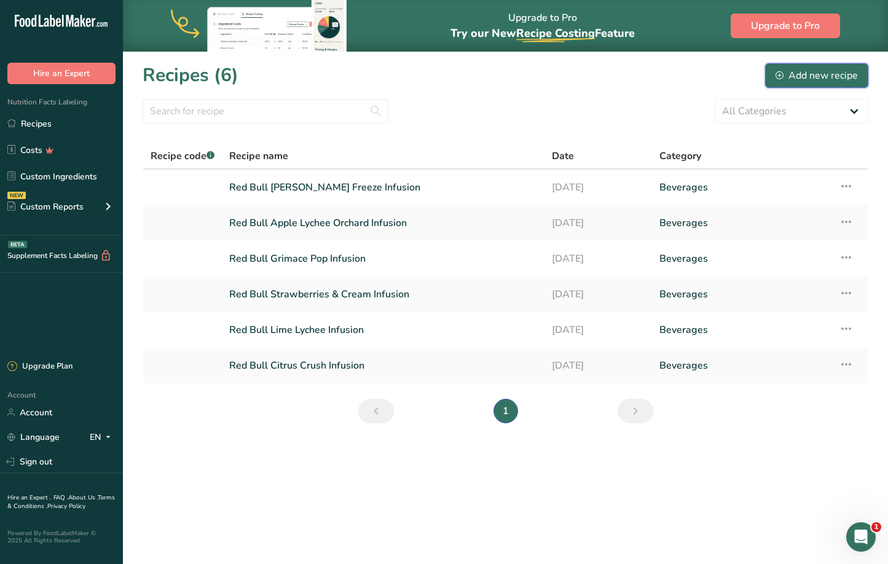
click at [820, 72] on div "Add new recipe" at bounding box center [816, 75] width 82 height 15
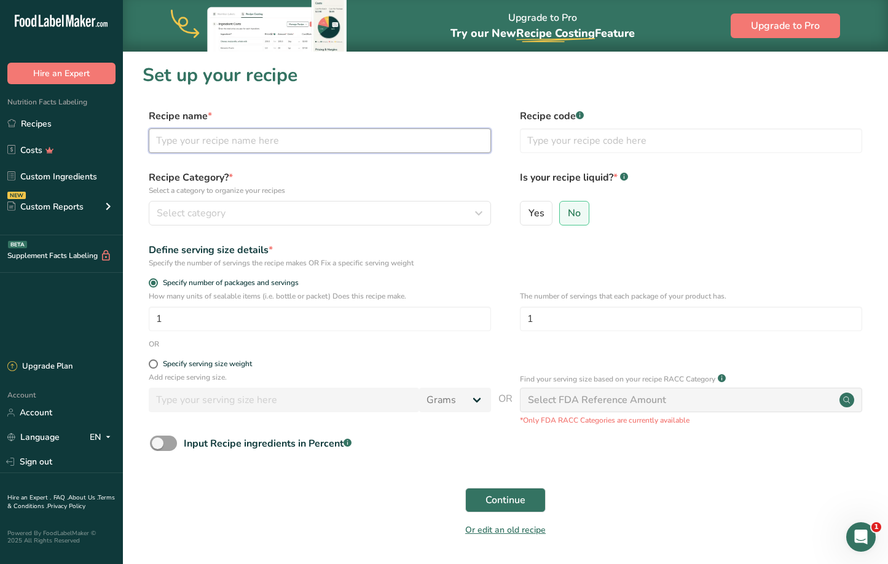
click at [393, 148] on input "text" at bounding box center [320, 140] width 342 height 25
click at [235, 146] on input "text" at bounding box center [320, 140] width 342 height 25
paste input "Red Bull Peach Infusion"
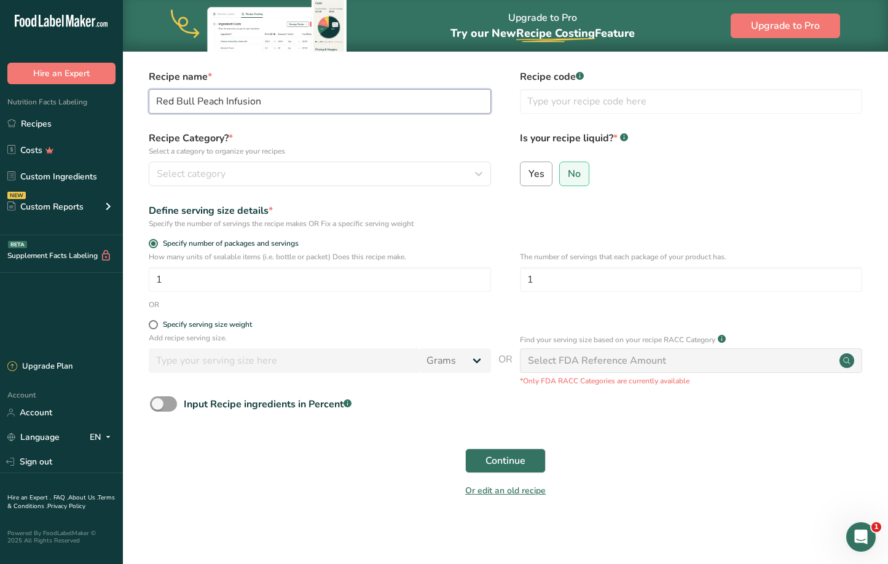
type input "Red Bull Peach Infusion"
click at [524, 170] on input "Yes" at bounding box center [524, 174] width 8 height 8
radio input "true"
radio input "false"
select select "22"
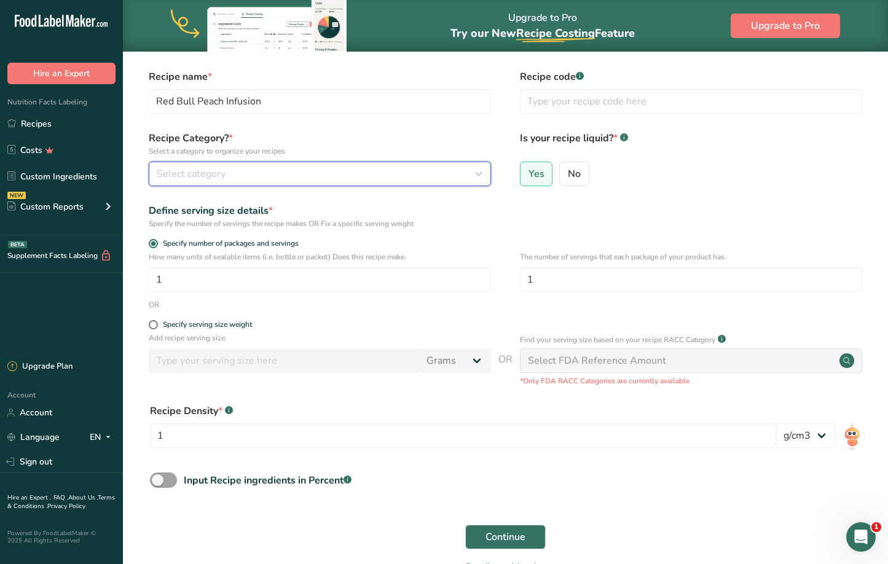
click at [473, 173] on icon "button" at bounding box center [478, 174] width 15 height 22
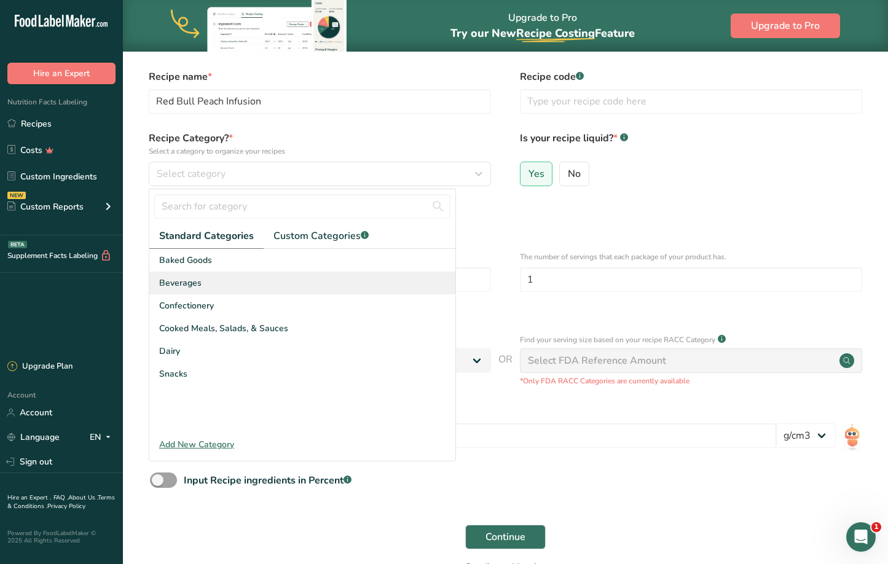
click at [289, 287] on div "Beverages" at bounding box center [302, 283] width 306 height 23
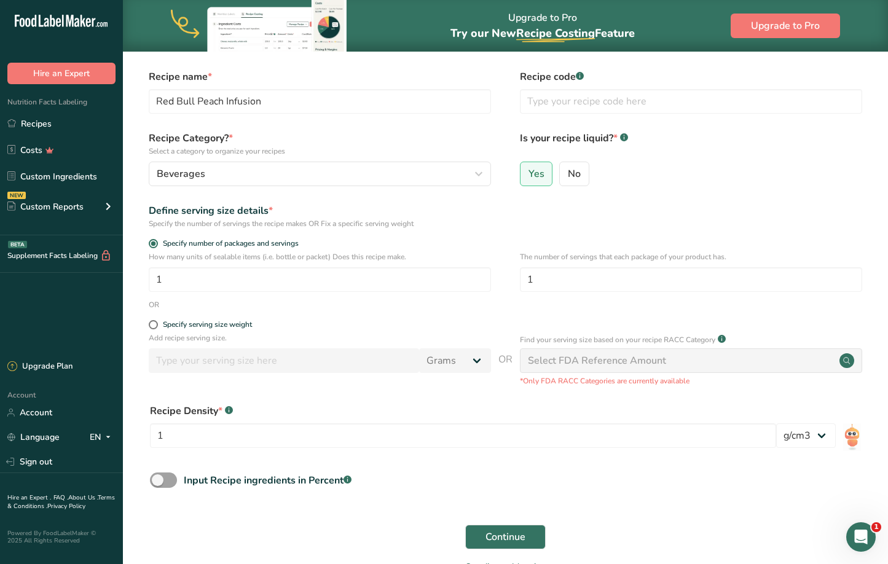
scroll to position [116, 0]
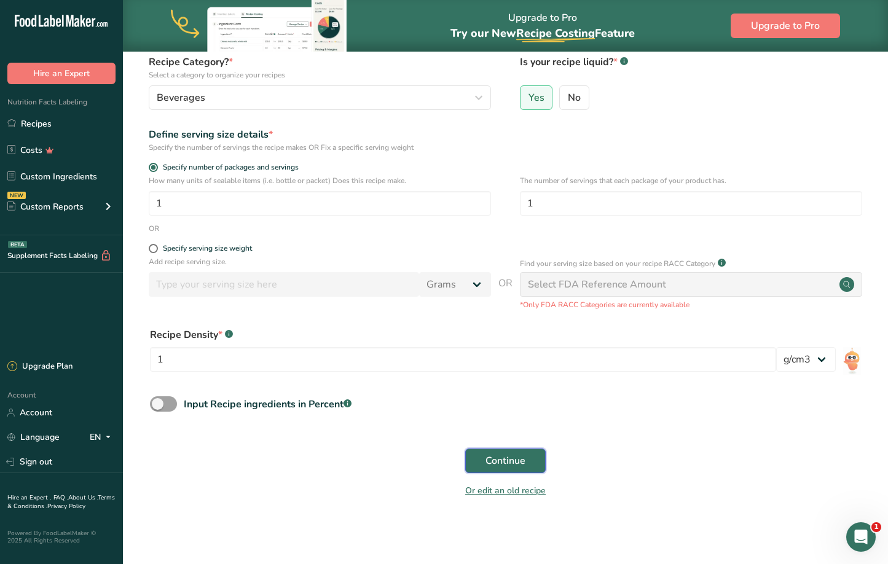
click at [519, 468] on button "Continue" at bounding box center [505, 461] width 80 height 25
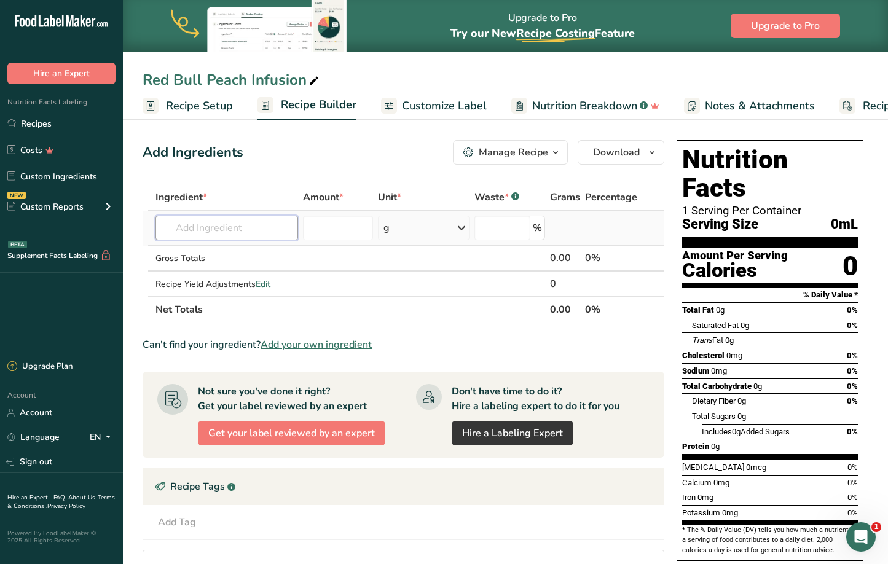
click at [181, 227] on input "text" at bounding box center [226, 228] width 143 height 25
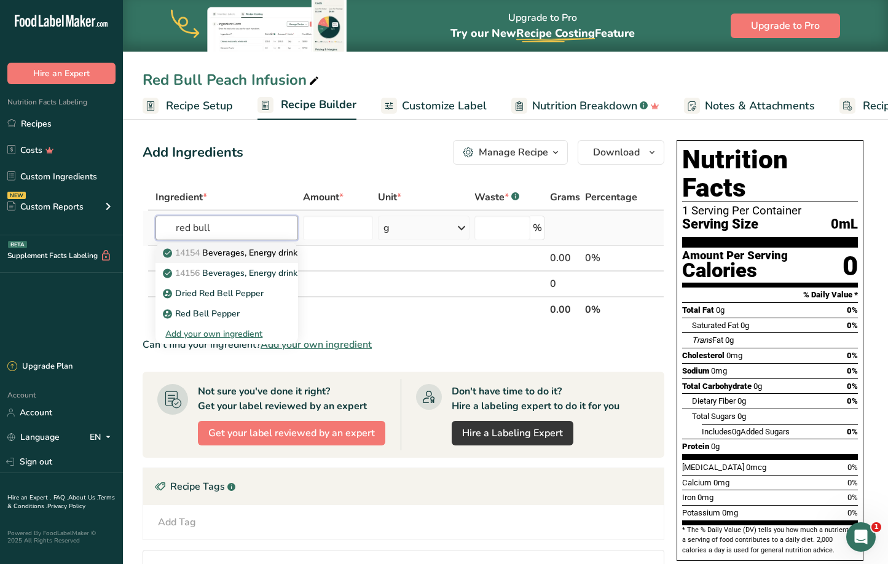
type input "red bull"
click at [205, 256] on p "14154 Beverages, Energy drink, RED BULL" at bounding box center [254, 252] width 178 height 13
type input "Beverages, Energy drink, RED BULL"
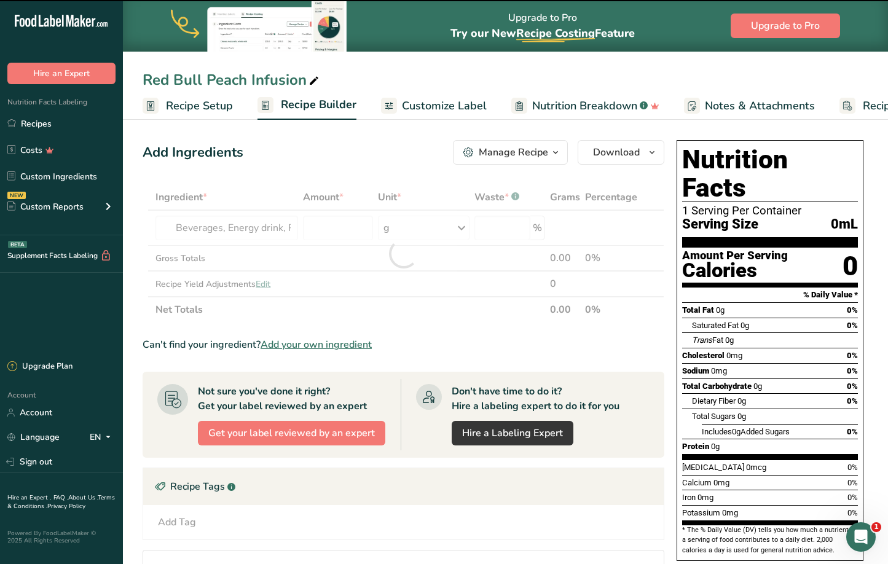
type input "0"
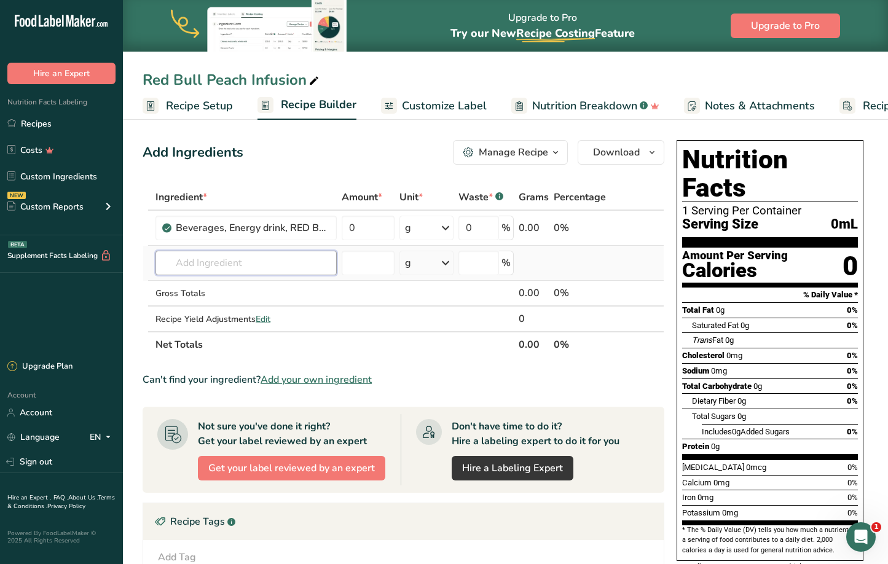
click at [219, 264] on input "text" at bounding box center [245, 263] width 181 height 25
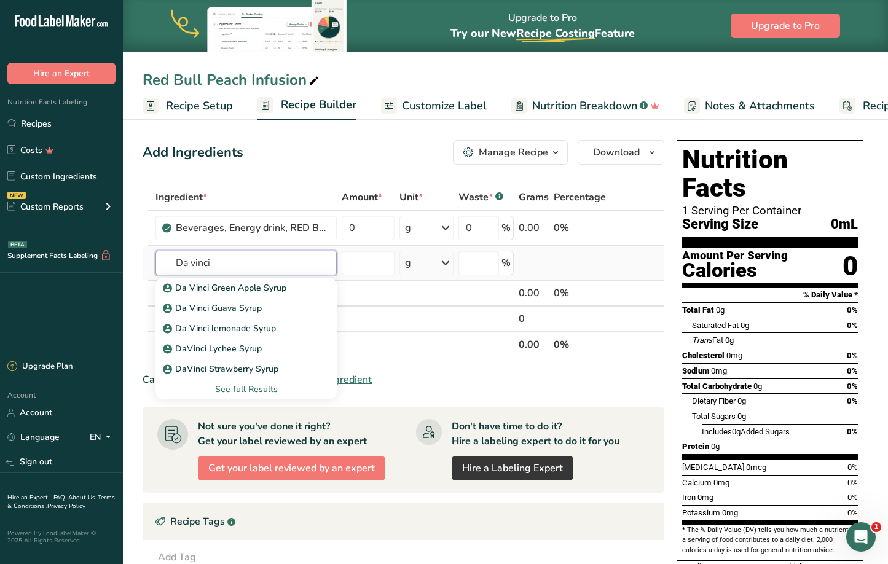
click at [232, 265] on input "Da vinci" at bounding box center [245, 263] width 181 height 25
click at [197, 262] on input "Da vinci" at bounding box center [245, 263] width 181 height 25
click at [257, 267] on input "Da Vinci" at bounding box center [245, 263] width 181 height 25
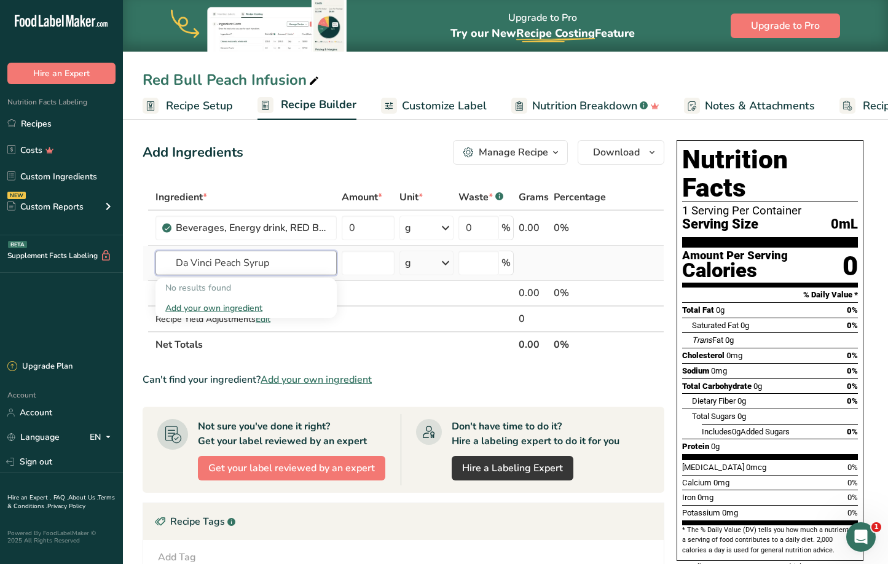
type input "Da Vinci Peach Syrup"
click at [200, 308] on div "Add your own ingredient" at bounding box center [246, 308] width 162 height 13
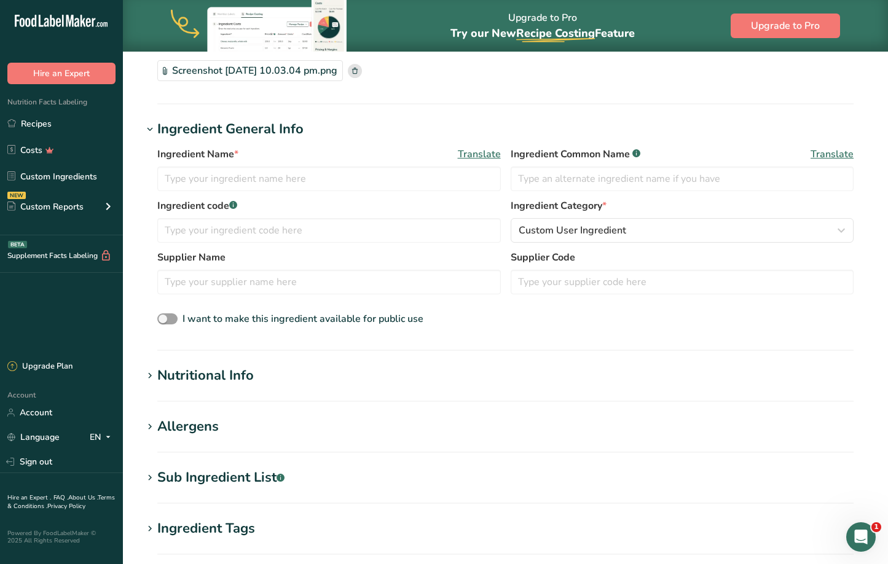
scroll to position [355, 0]
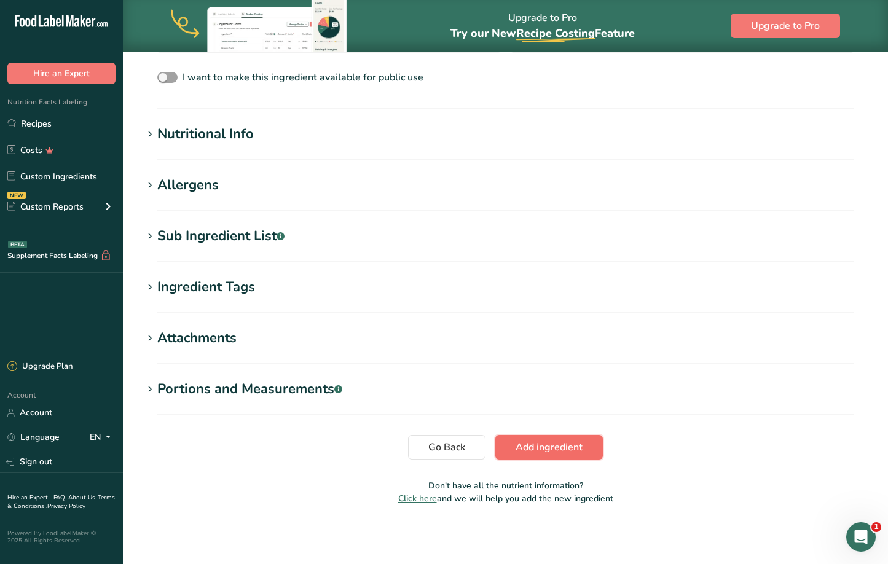
click at [533, 450] on span "Add ingredient" at bounding box center [549, 447] width 67 height 15
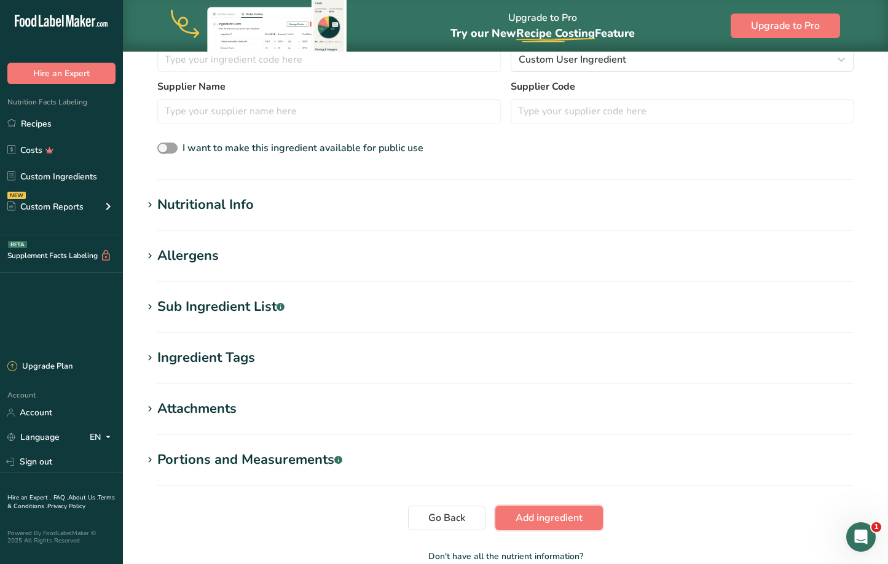
scroll to position [232, 0]
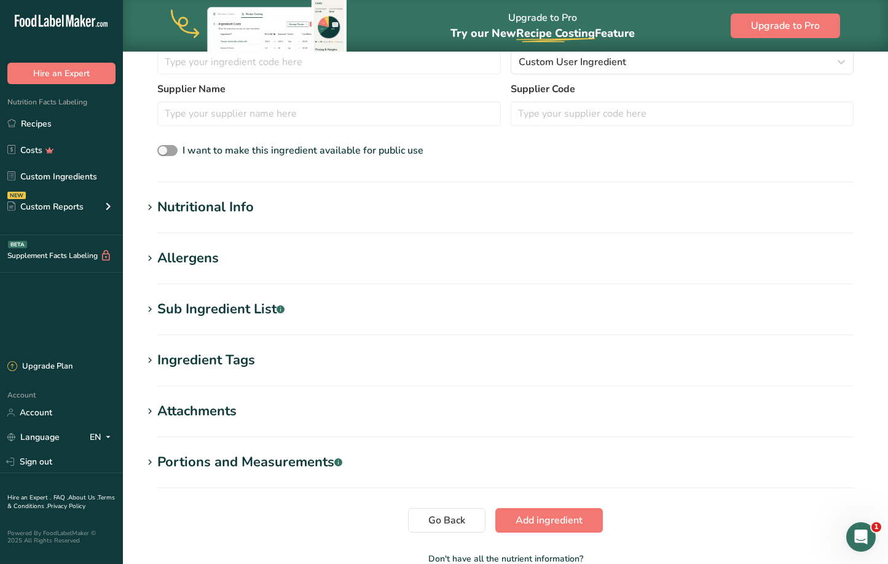
click at [525, 507] on section "Add new ingredient Back to recipe Ingredient Spec Sheet .a-a{fill:#347362;}.b-a…" at bounding box center [505, 208] width 765 height 779
click at [527, 516] on span "Add ingredient" at bounding box center [549, 520] width 67 height 15
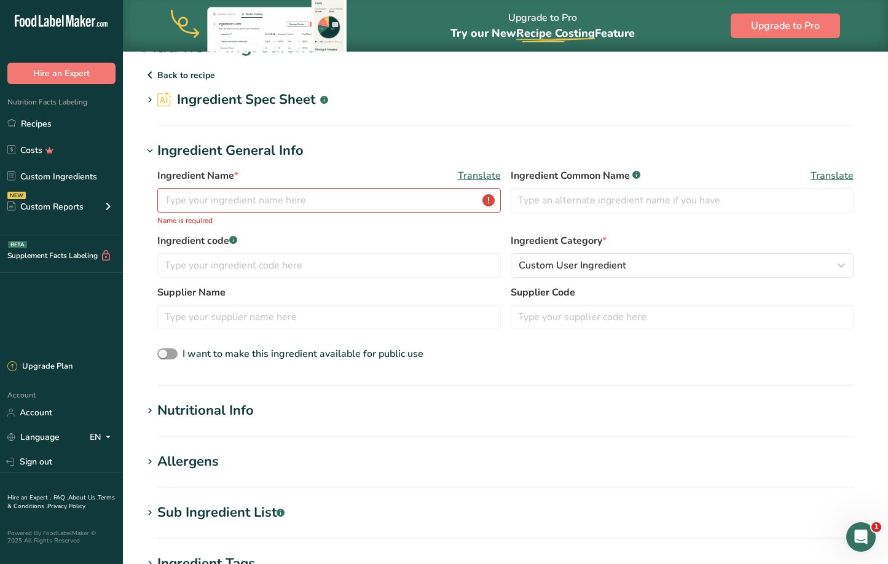
scroll to position [0, 0]
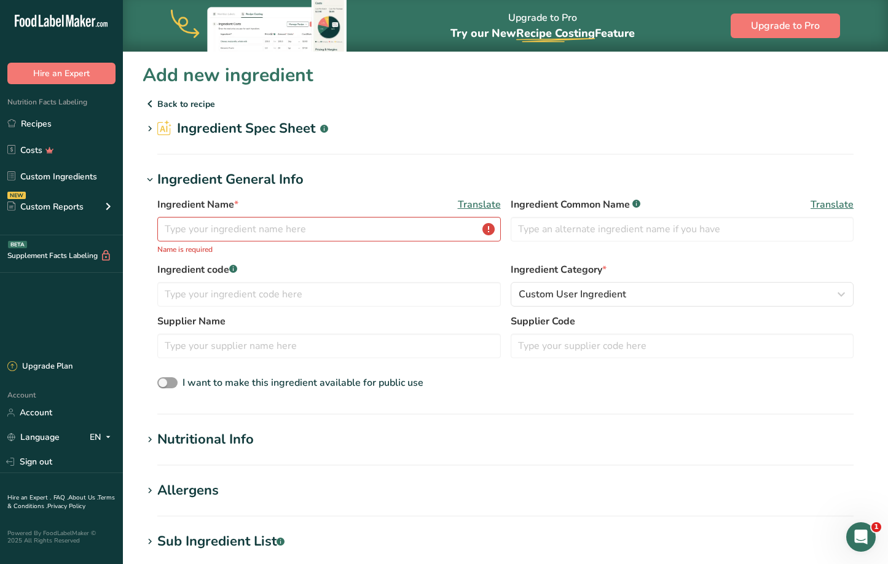
click at [187, 102] on p "Back to recipe" at bounding box center [506, 103] width 726 height 15
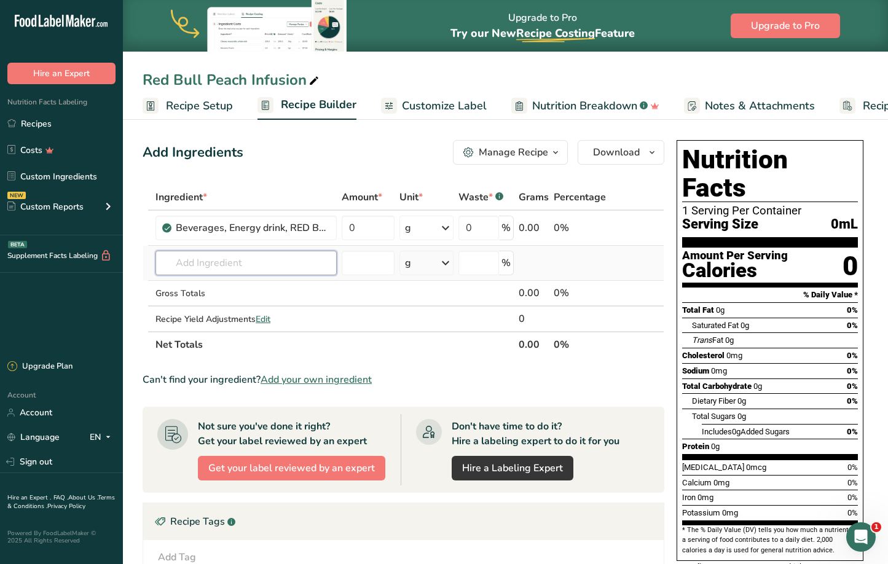
click at [205, 264] on input "text" at bounding box center [245, 263] width 181 height 25
type input "Da Vinci Vanilla Syrup"
click at [201, 305] on div "Add your own ingredient" at bounding box center [246, 308] width 162 height 13
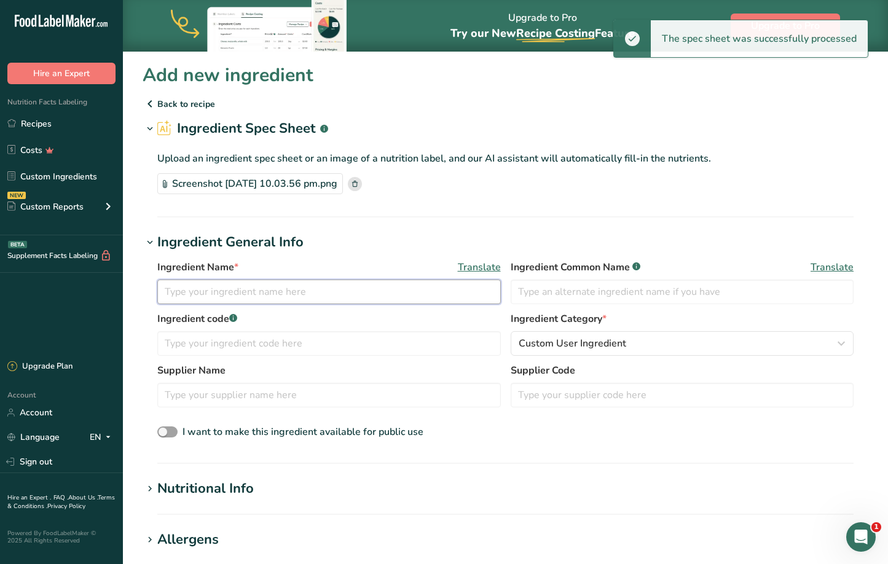
click at [316, 289] on input "text" at bounding box center [329, 292] width 344 height 25
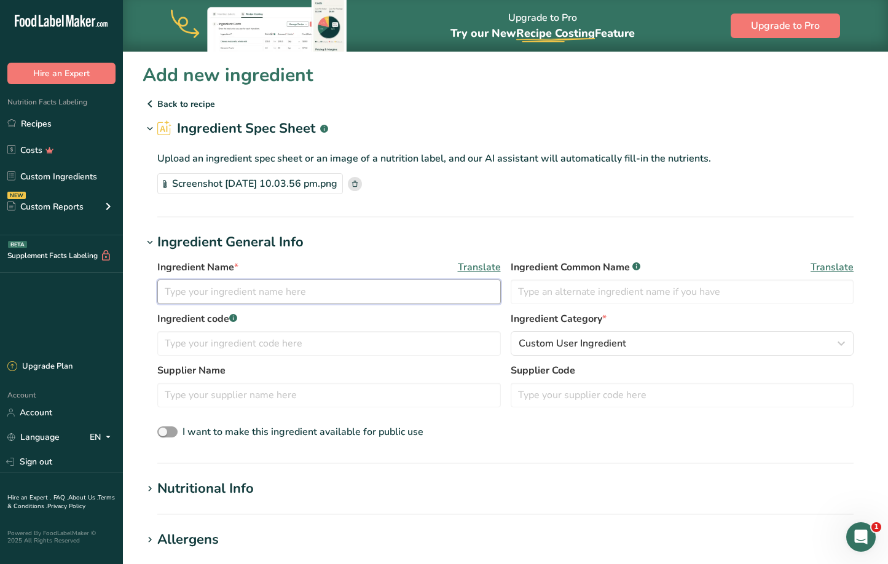
paste input "Red Bull Peach Infusion"
type input "Red Bull Peach Infusion"
click at [323, 293] on input "text" at bounding box center [329, 292] width 344 height 25
paste input "Da Vinci Peach Syrup"
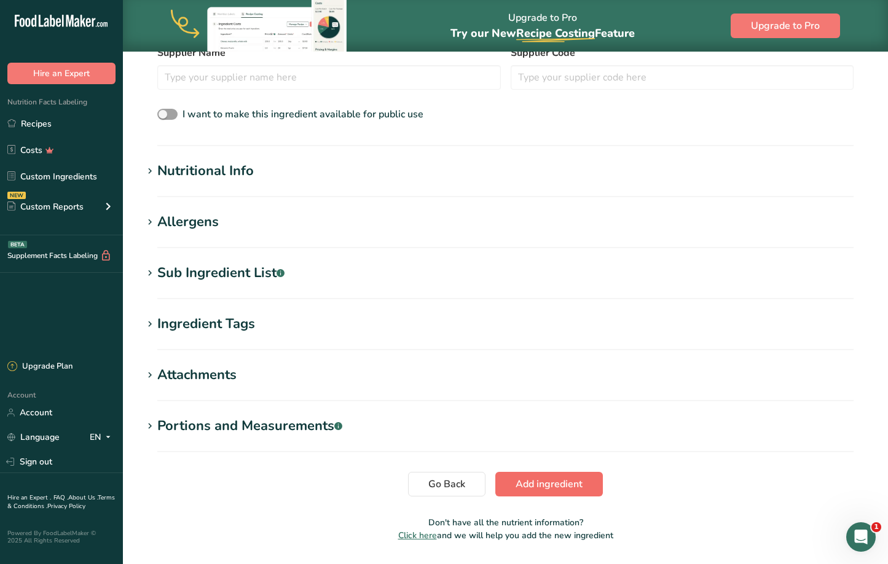
type input "Da Vinci Peach Syrup"
click at [571, 492] on button "Add ingredient" at bounding box center [549, 484] width 108 height 25
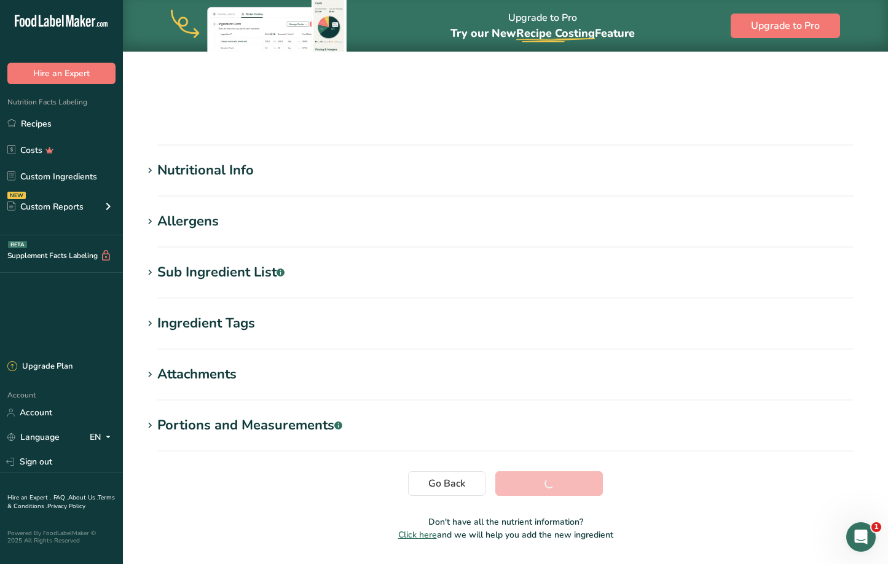
scroll to position [96, 0]
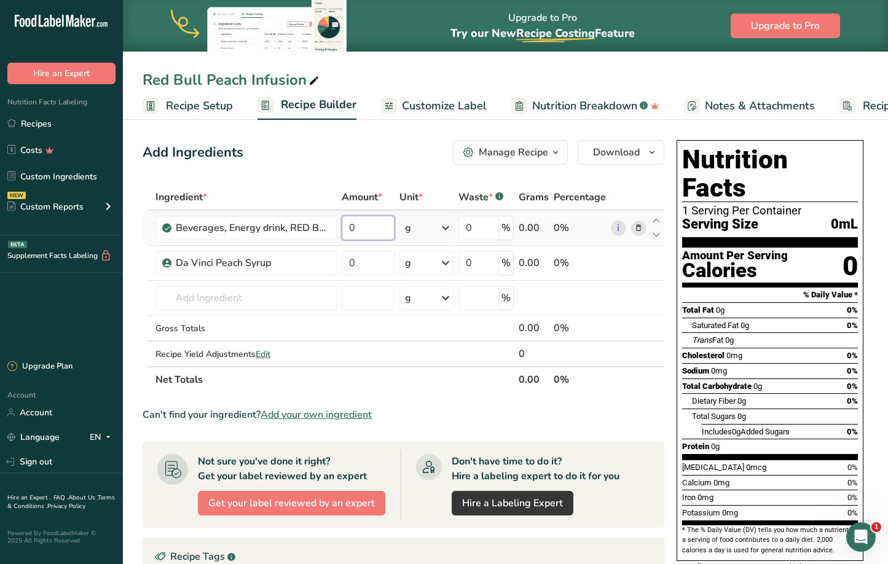
click at [379, 227] on input "0" at bounding box center [368, 228] width 53 height 25
type input "1"
click at [442, 227] on div "Ingredient * Amount * Unit * Waste * .a-a{fill:#347362;}.b-a{fill:#fff;} Grams …" at bounding box center [404, 288] width 522 height 208
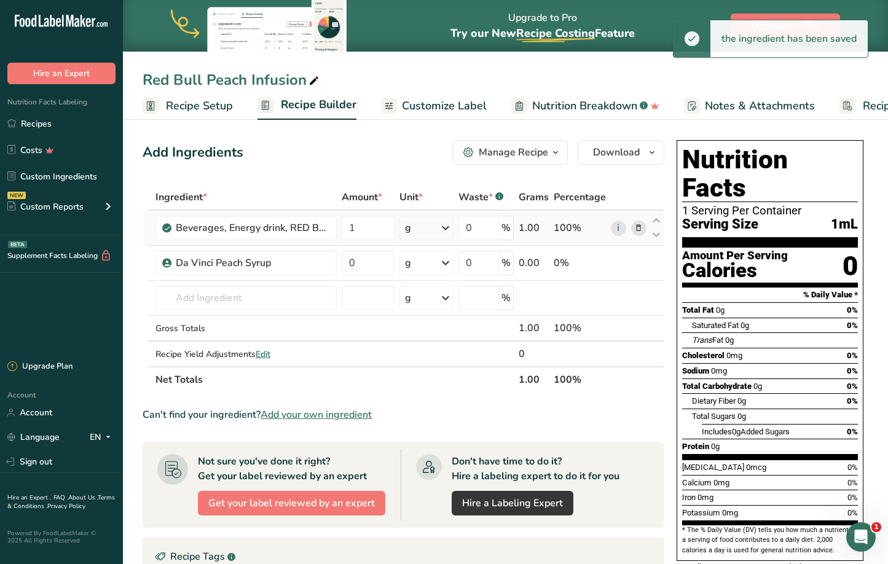
click at [450, 230] on icon at bounding box center [445, 228] width 15 height 22
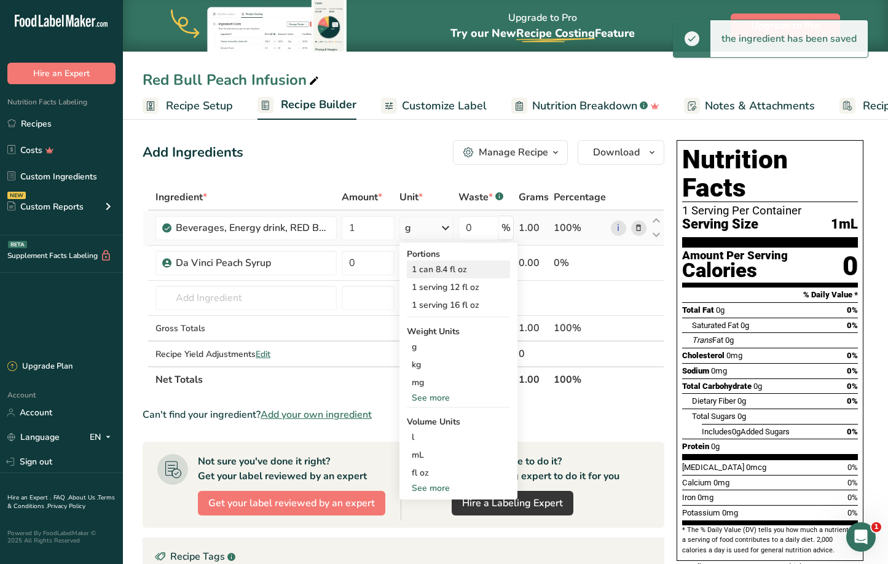
click at [457, 264] on div "1 can 8.4 fl oz" at bounding box center [458, 270] width 103 height 18
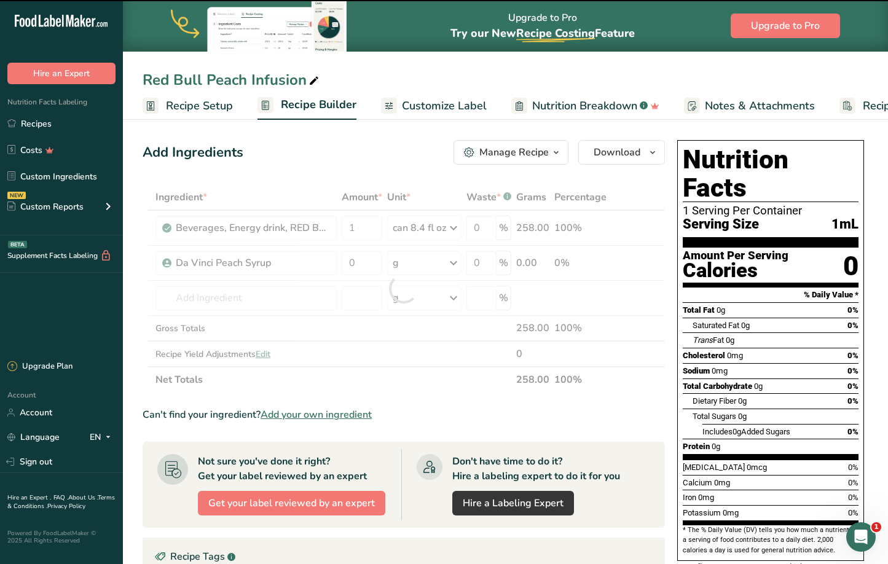
click at [359, 263] on div at bounding box center [404, 288] width 522 height 208
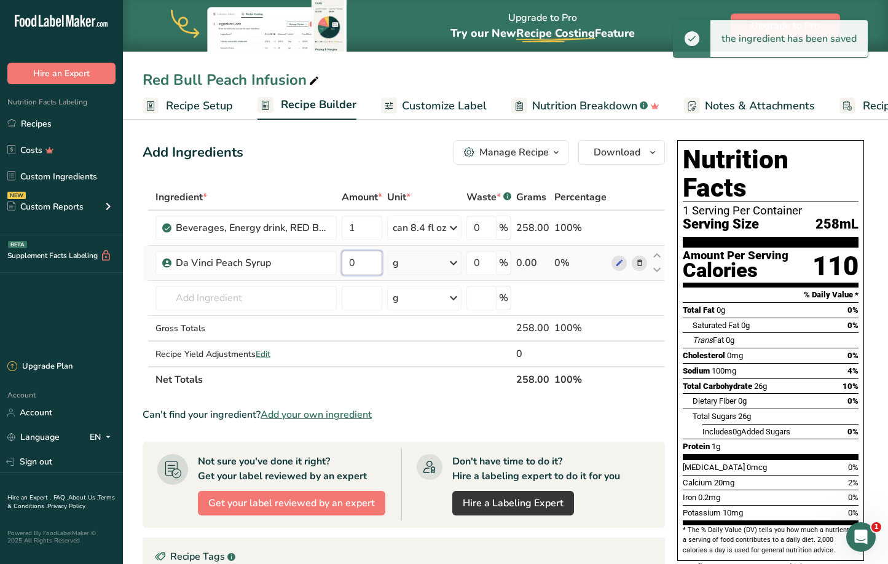
drag, startPoint x: 356, startPoint y: 262, endPoint x: 337, endPoint y: 262, distance: 19.1
click at [337, 262] on tr "Da Vinci Peach Syrup 0 g Weight Units g kg mg See more Volume Units l Volume un…" at bounding box center [403, 263] width 521 height 35
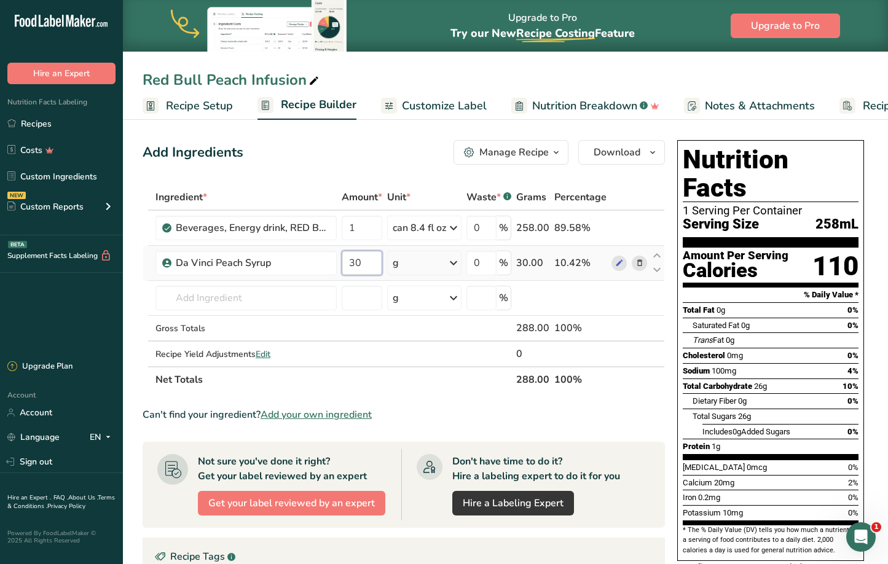
type input "30"
click at [453, 262] on div "Ingredient * Amount * Unit * Waste * .a-a{fill:#347362;}.b-a{fill:#fff;} Grams …" at bounding box center [404, 288] width 522 height 208
click at [453, 262] on icon at bounding box center [453, 263] width 15 height 22
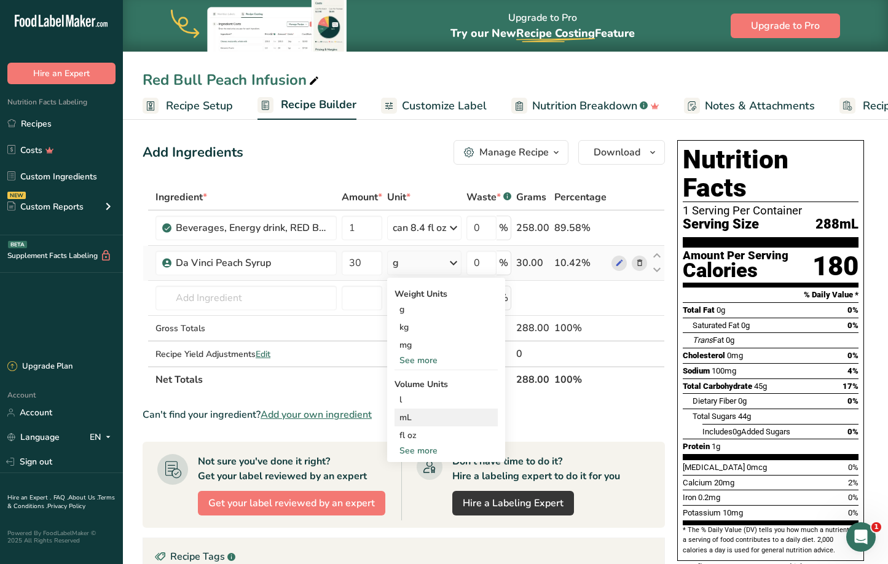
click at [409, 417] on div "mL" at bounding box center [445, 417] width 93 height 13
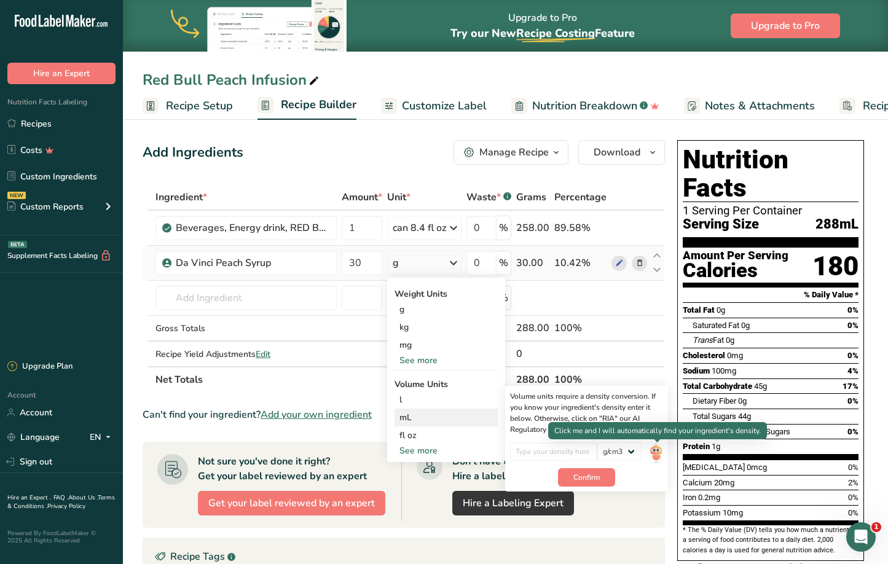
click at [658, 451] on img at bounding box center [656, 453] width 14 height 22
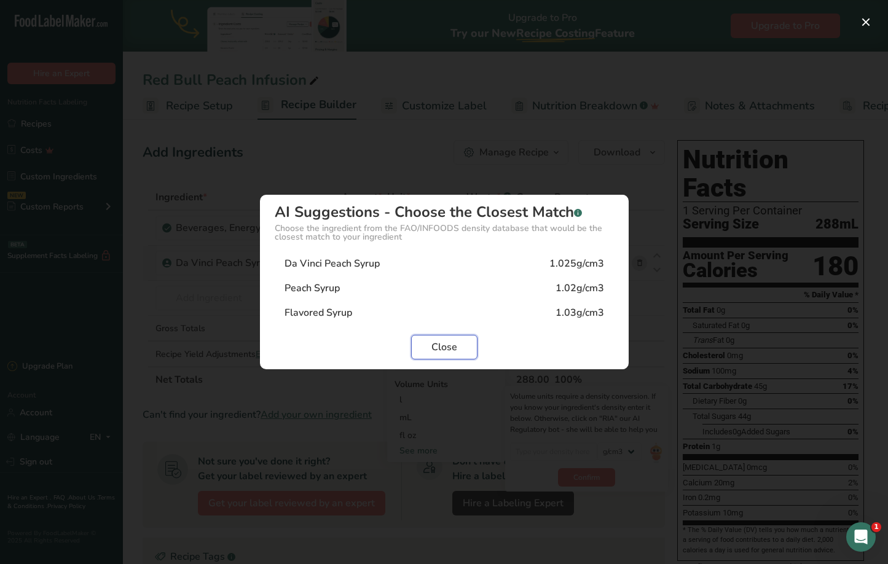
click at [437, 352] on span "Close" at bounding box center [444, 347] width 26 height 15
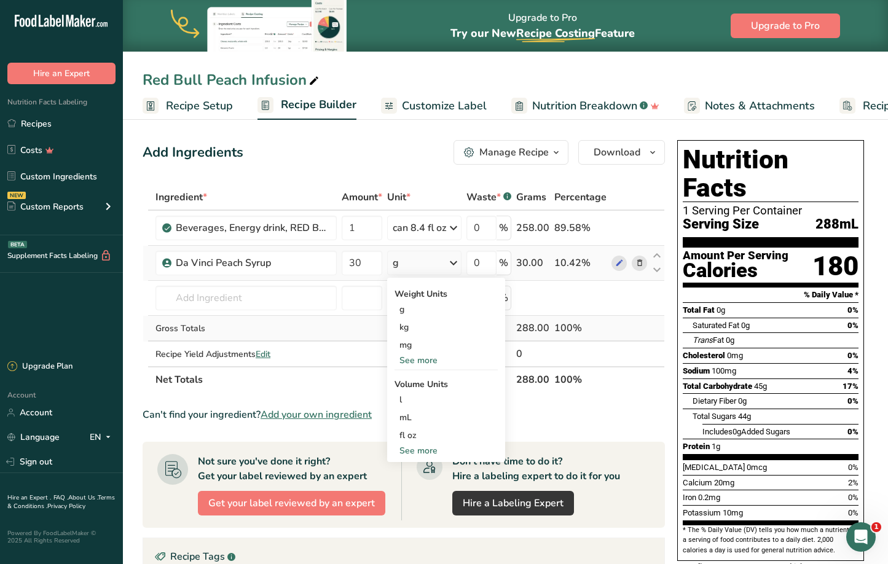
click at [362, 336] on td at bounding box center [361, 329] width 45 height 26
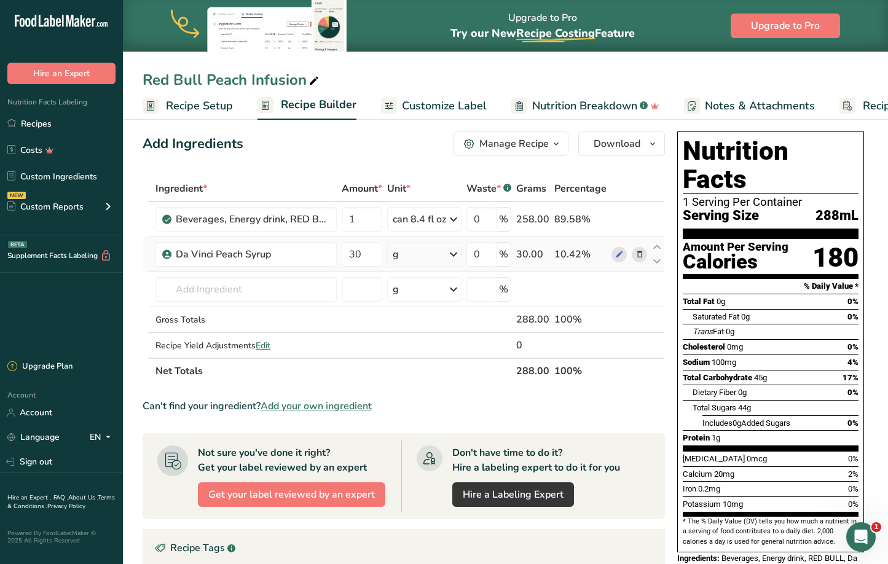
click at [412, 104] on span "Customize Label" at bounding box center [444, 106] width 85 height 17
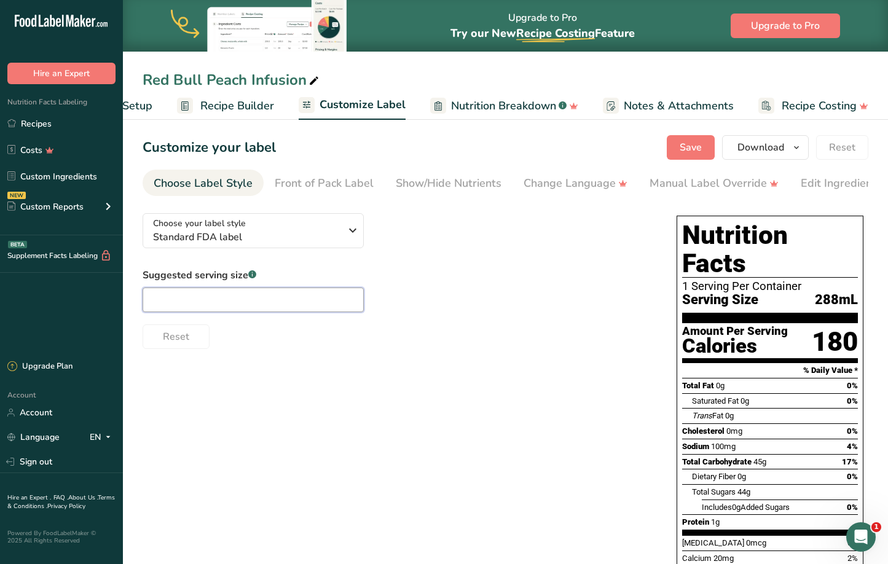
click at [288, 295] on input "text" at bounding box center [253, 300] width 221 height 25
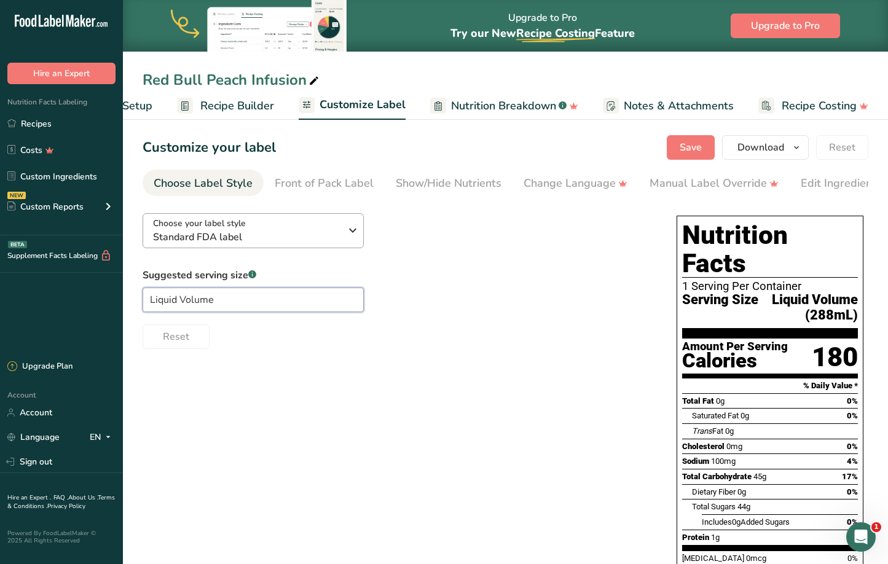
type input "Liquid Volume"
click at [213, 223] on span "Choose your label style" at bounding box center [199, 223] width 93 height 13
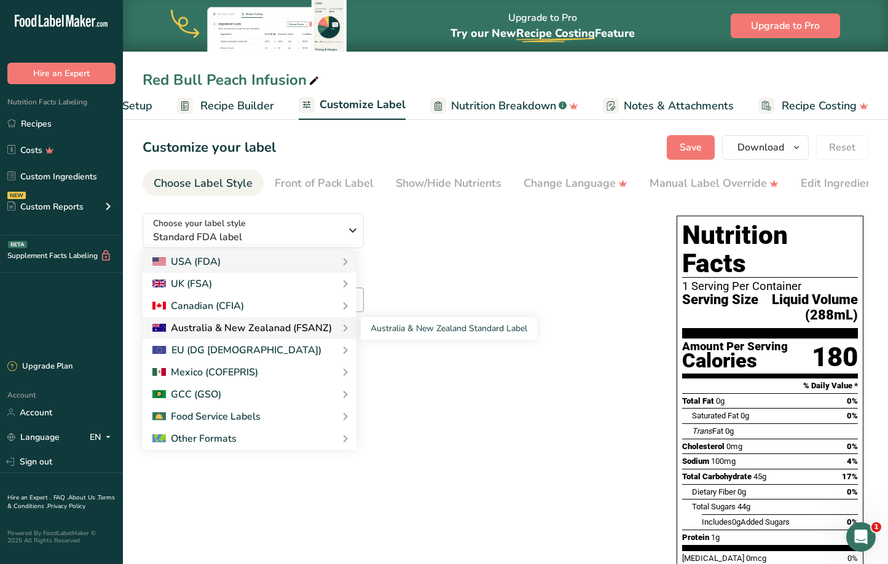
click at [197, 332] on div "Australia & New Zealanad (FSANZ)" at bounding box center [241, 328] width 179 height 15
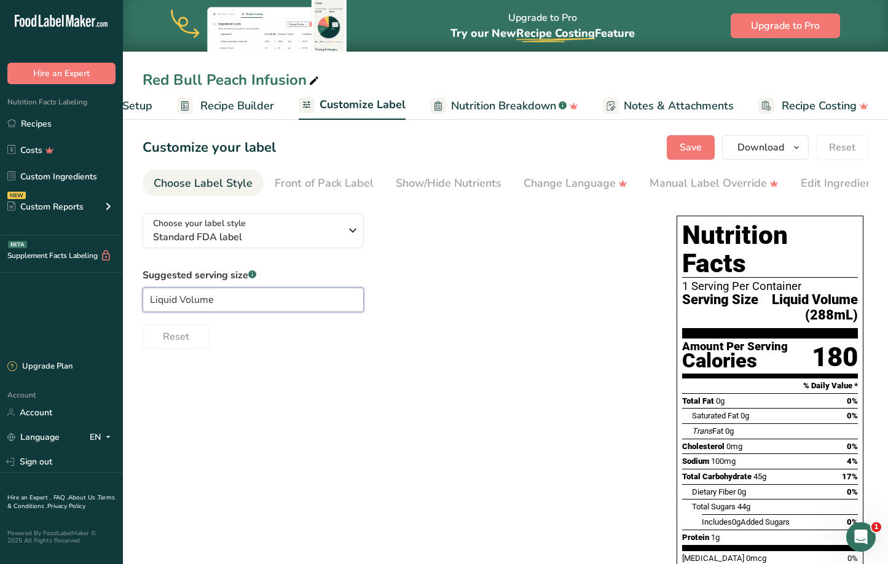
click at [299, 306] on input "Liquid Volume" at bounding box center [253, 300] width 221 height 25
click at [282, 235] on span "Standard FDA label" at bounding box center [246, 237] width 187 height 15
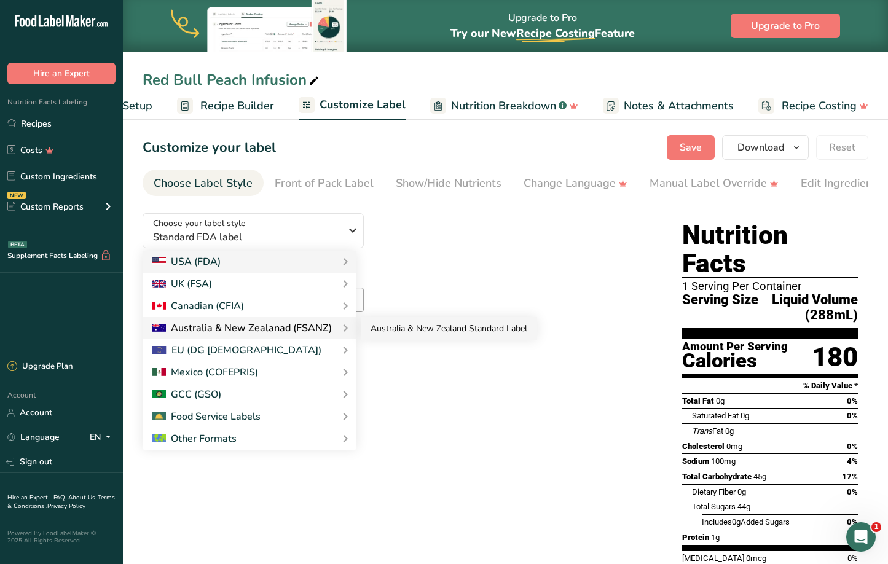
click at [418, 338] on link "Australia & New Zealand Standard Label" at bounding box center [449, 328] width 176 height 23
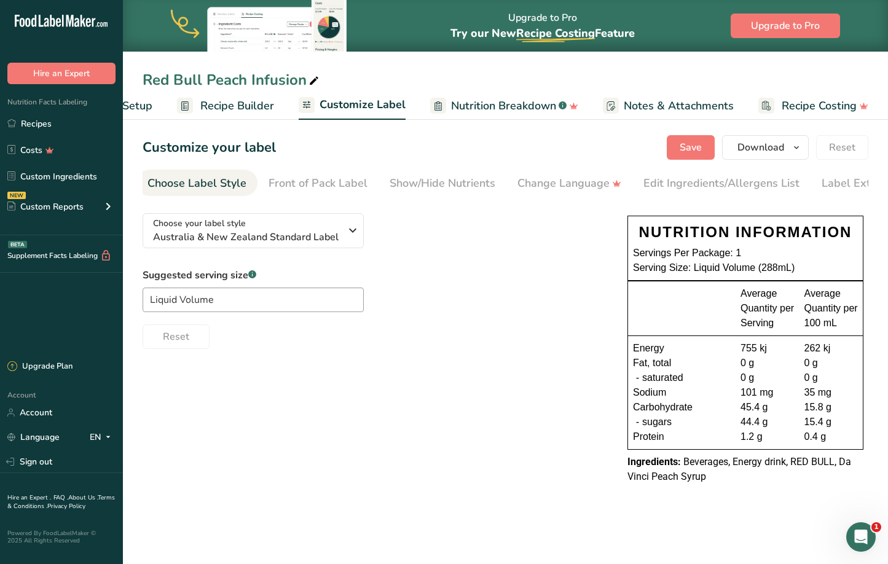
scroll to position [0, 7]
click at [757, 150] on span "Download" at bounding box center [760, 147] width 47 height 15
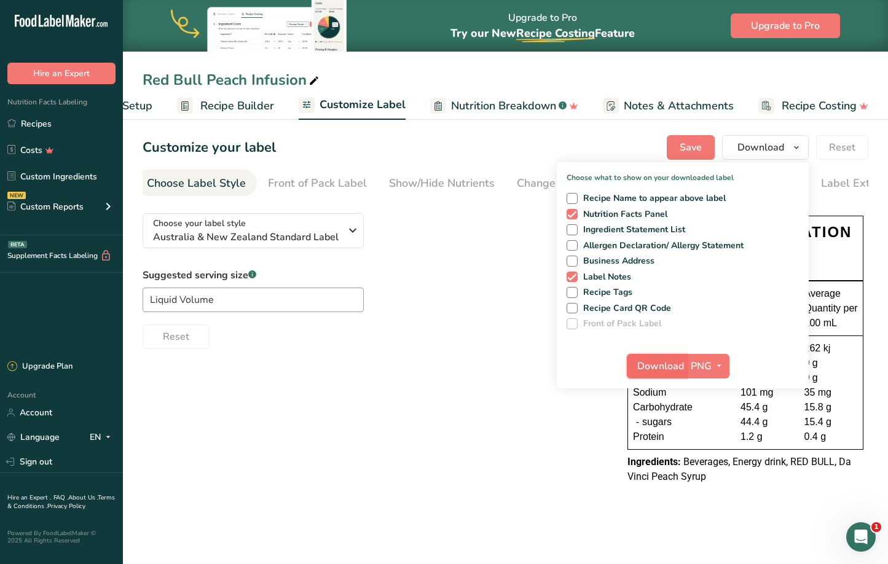
click at [656, 366] on span "Download" at bounding box center [660, 366] width 47 height 15
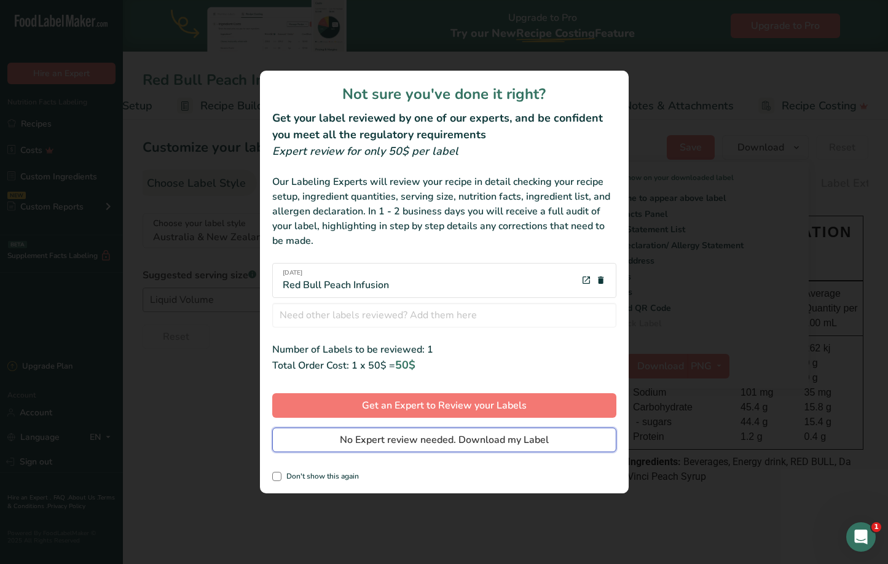
click at [559, 442] on button "No Expert review needed. Download my Label" at bounding box center [444, 440] width 344 height 25
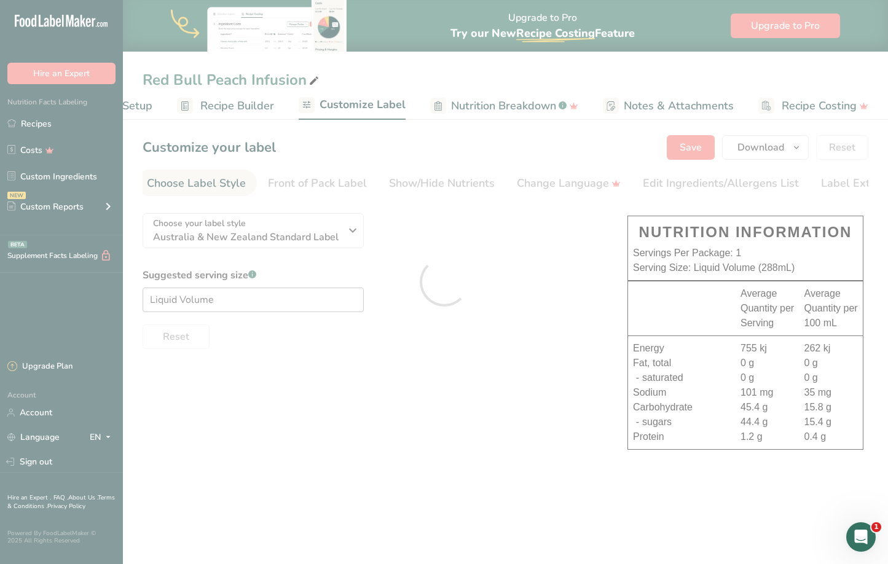
scroll to position [0, 0]
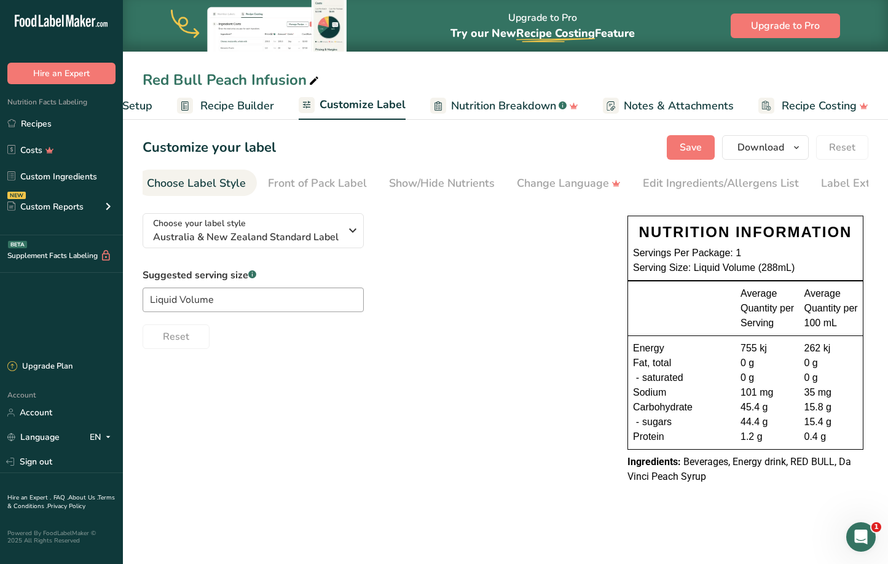
click at [139, 12] on div "Upgrade to Pro Try our New Recipe Costing .a-29{fill:none;stroke-linecap:round;…" at bounding box center [505, 26] width 765 height 52
